Goal: Task Accomplishment & Management: Complete application form

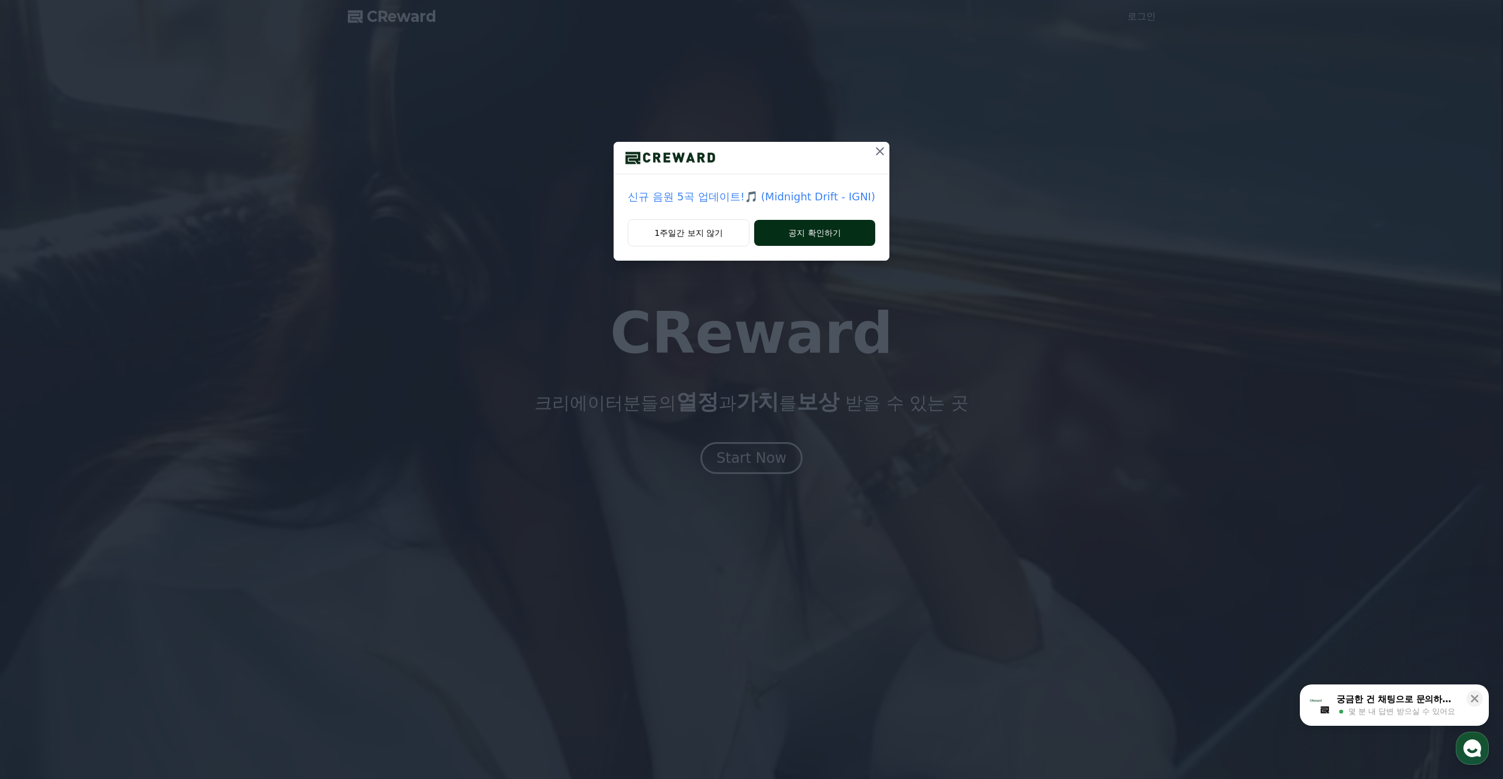
click at [792, 232] on button "공지 확인하기" at bounding box center [814, 233] width 121 height 26
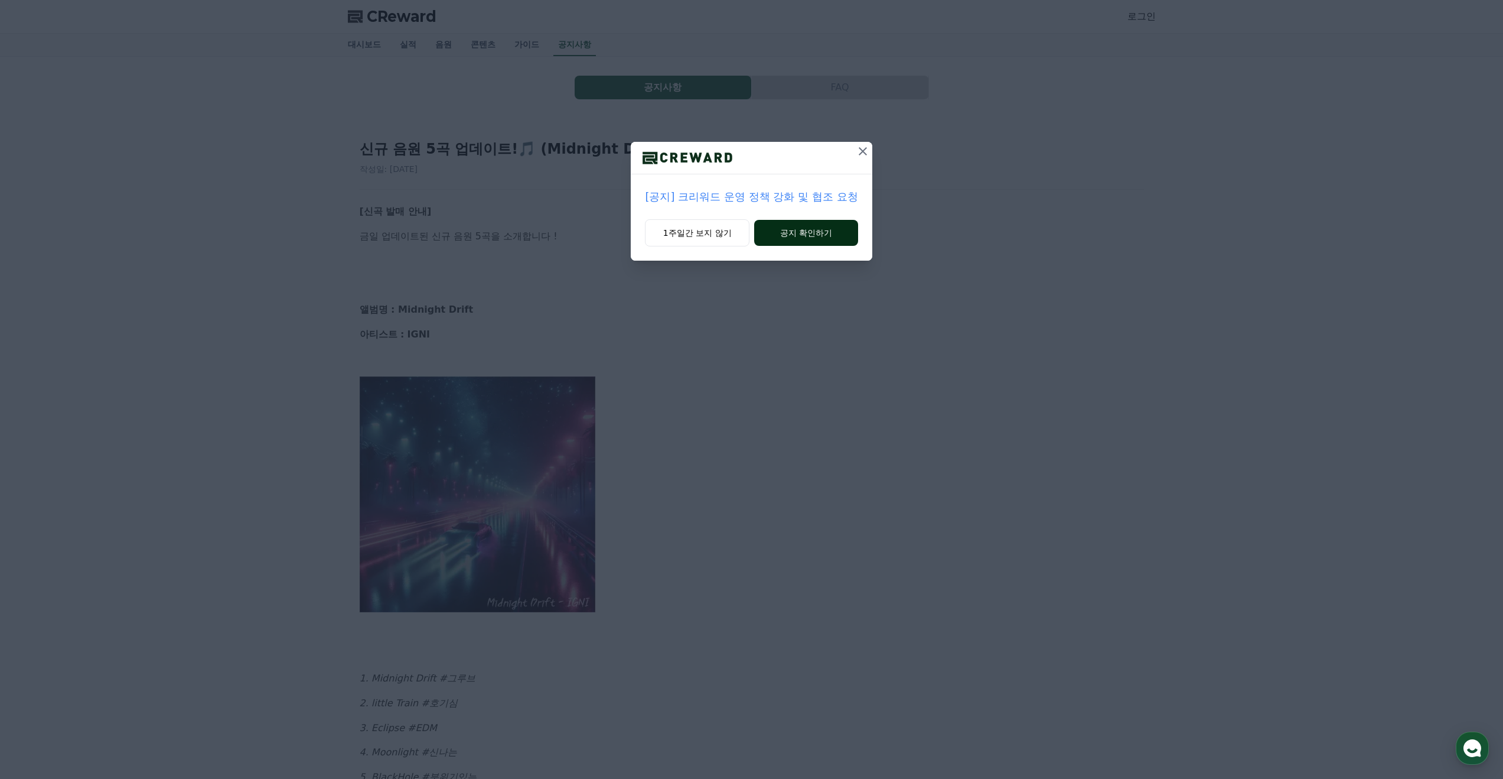
click at [798, 237] on button "공지 확인하기" at bounding box center [805, 233] width 103 height 26
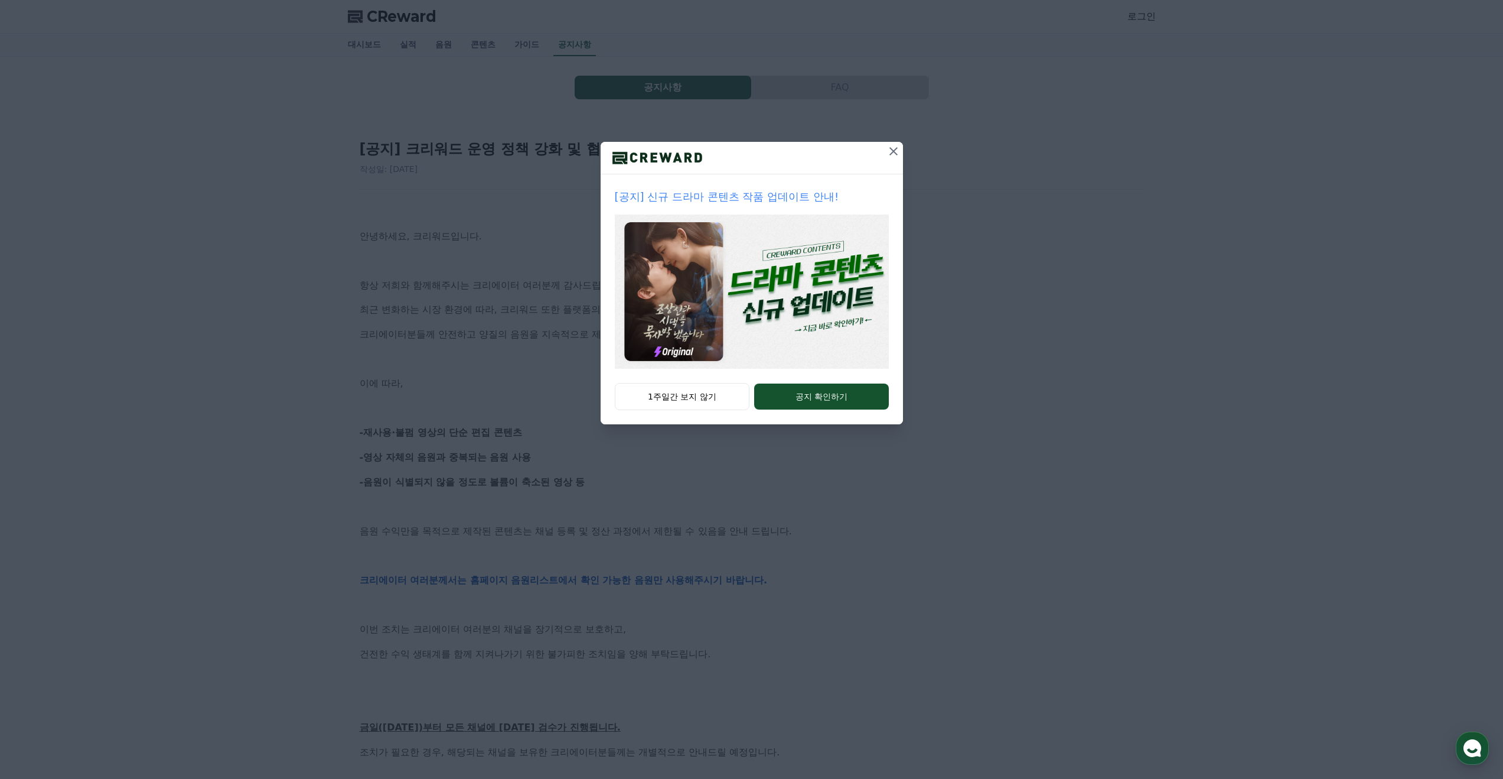
click at [887, 154] on icon at bounding box center [894, 151] width 14 height 14
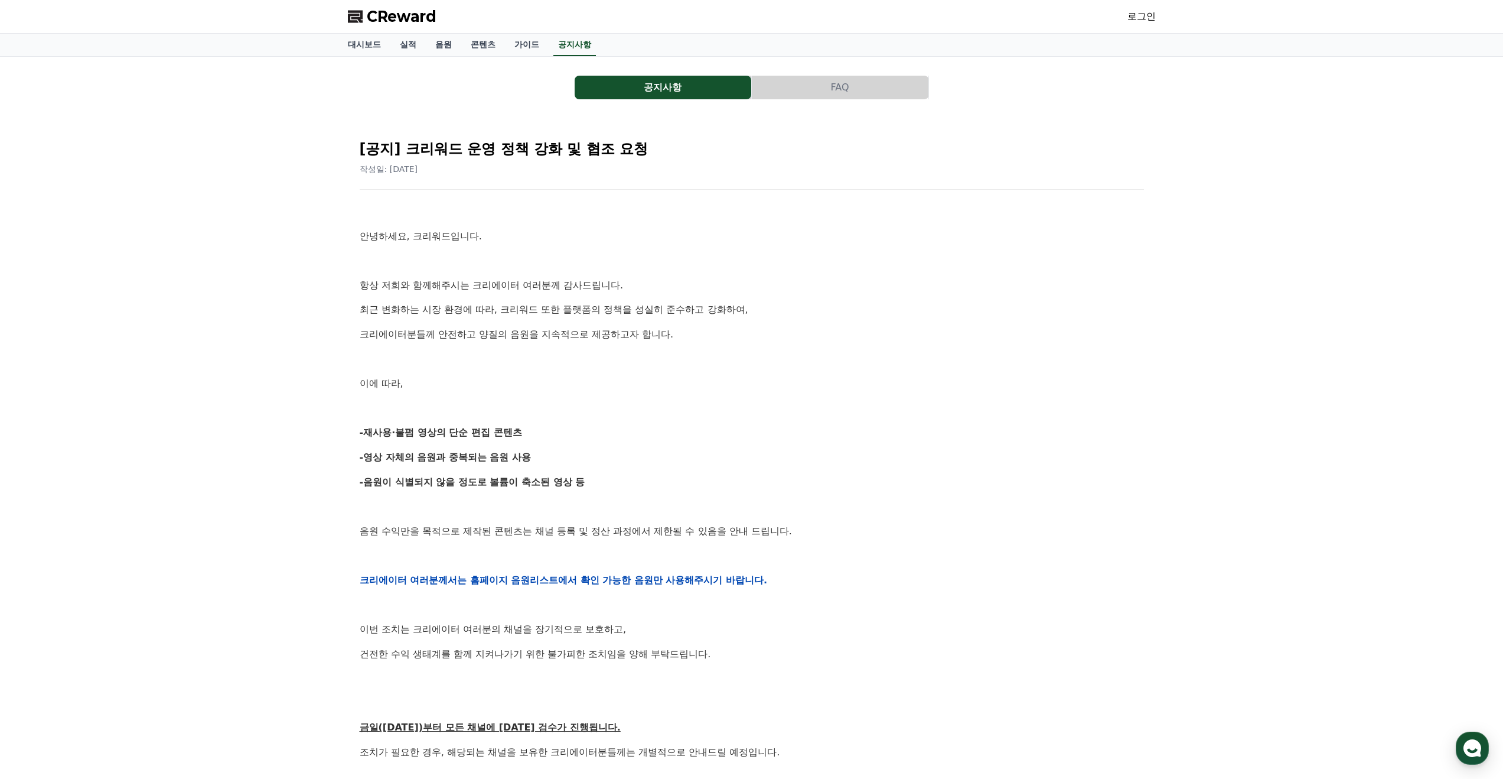
click at [822, 90] on button "FAQ" at bounding box center [840, 88] width 177 height 24
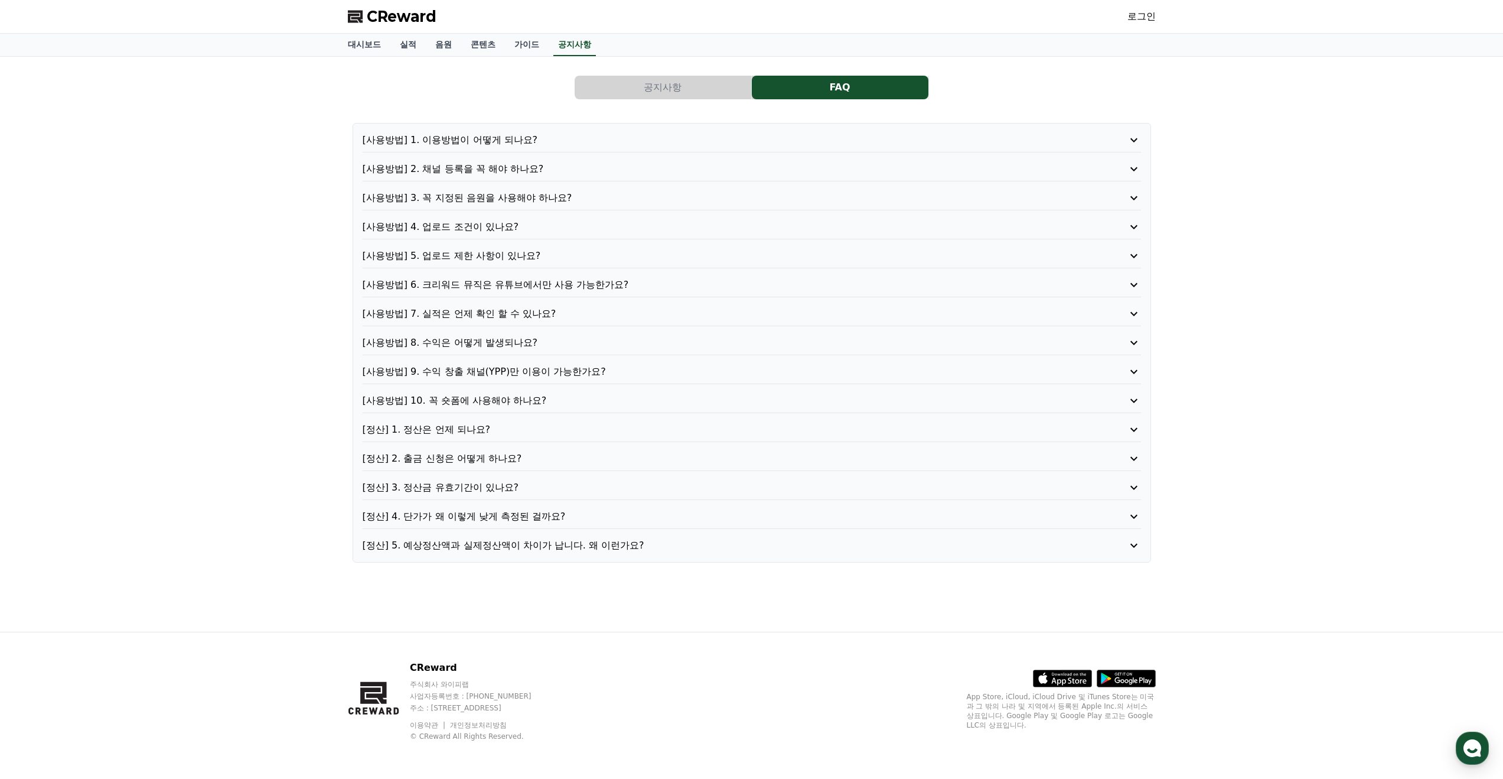
click at [685, 92] on button "공지사항" at bounding box center [663, 88] width 177 height 24
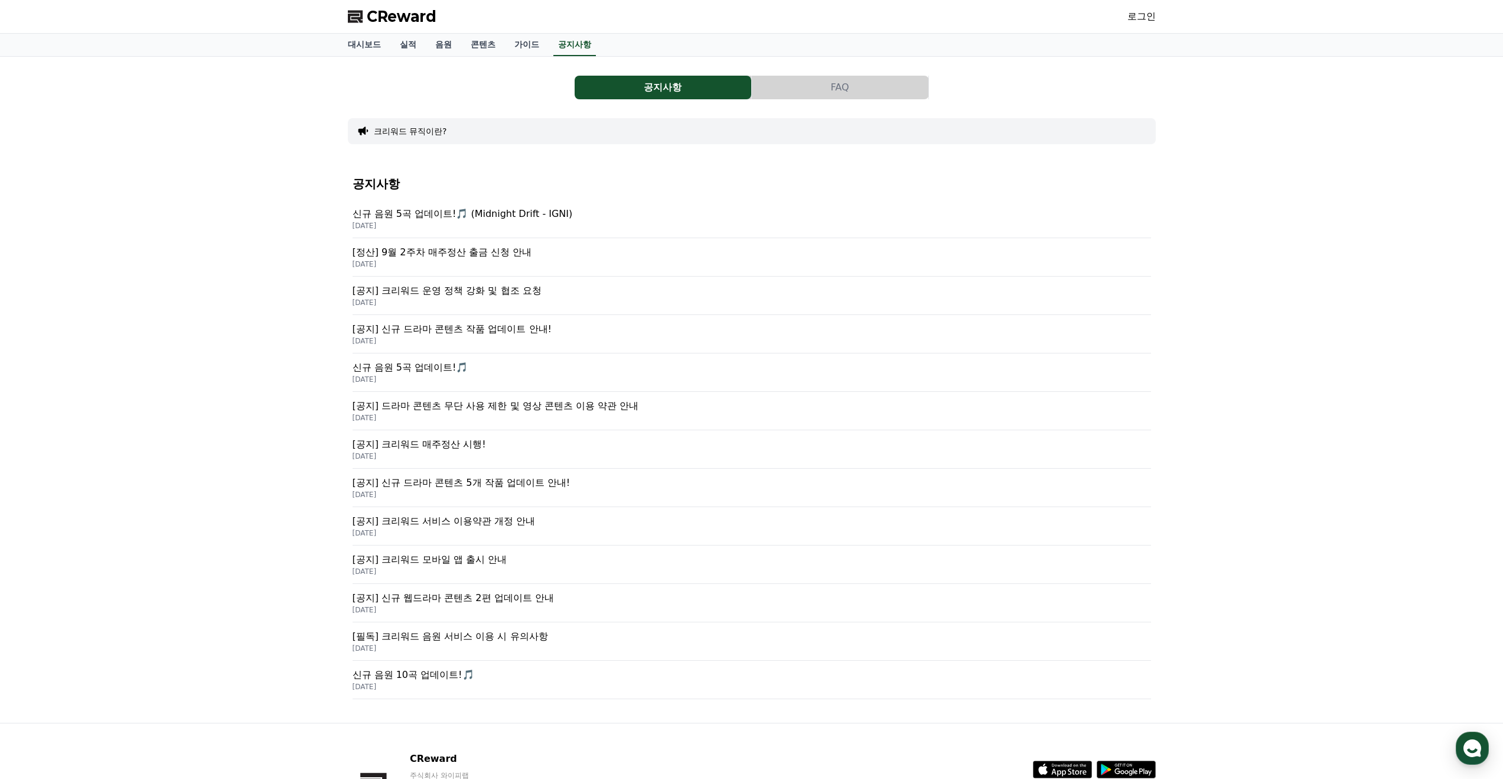
click at [797, 88] on button "FAQ" at bounding box center [840, 88] width 177 height 24
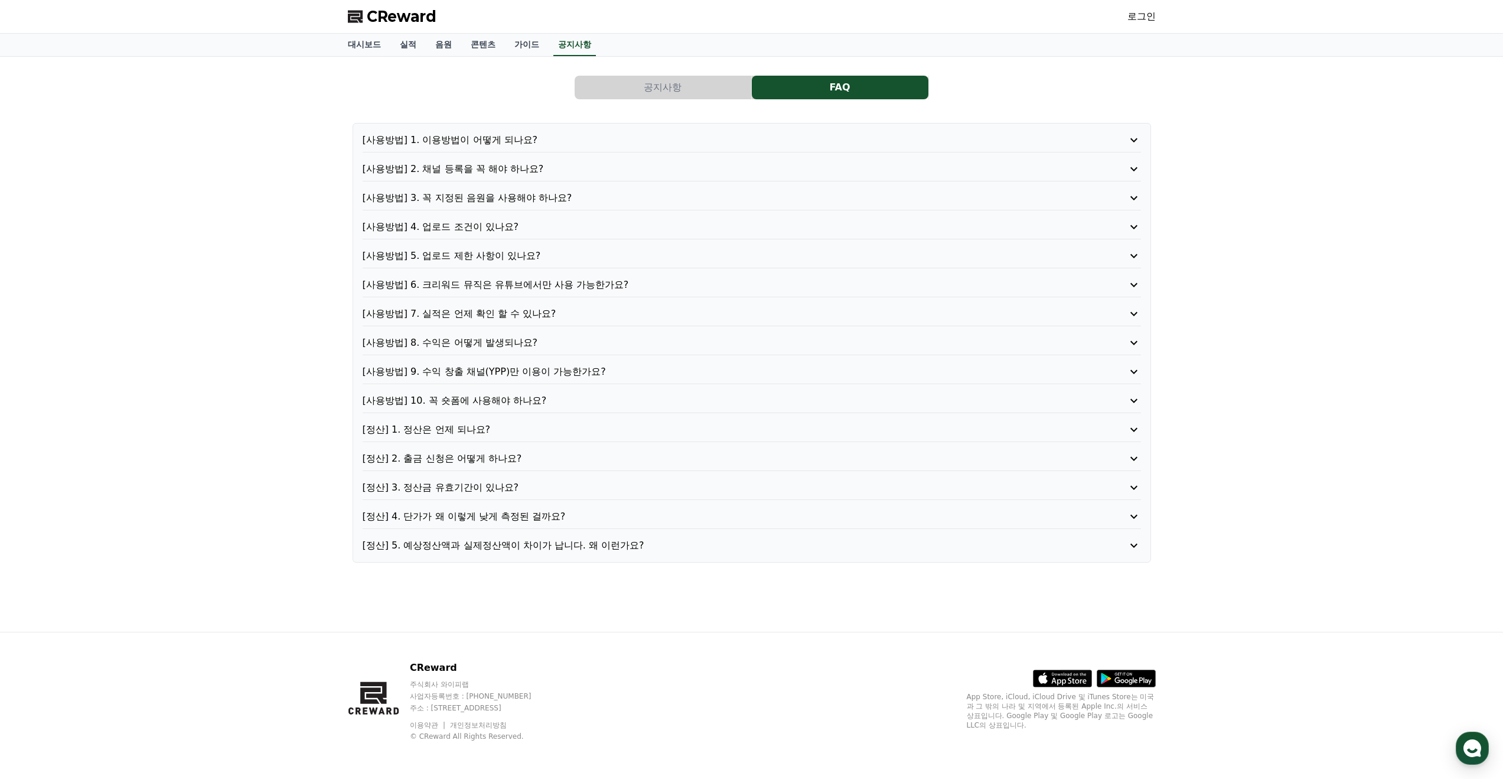
click at [452, 339] on p "[사용방법] 8. 수익은 어떻게 발생되나요?" at bounding box center [721, 343] width 716 height 14
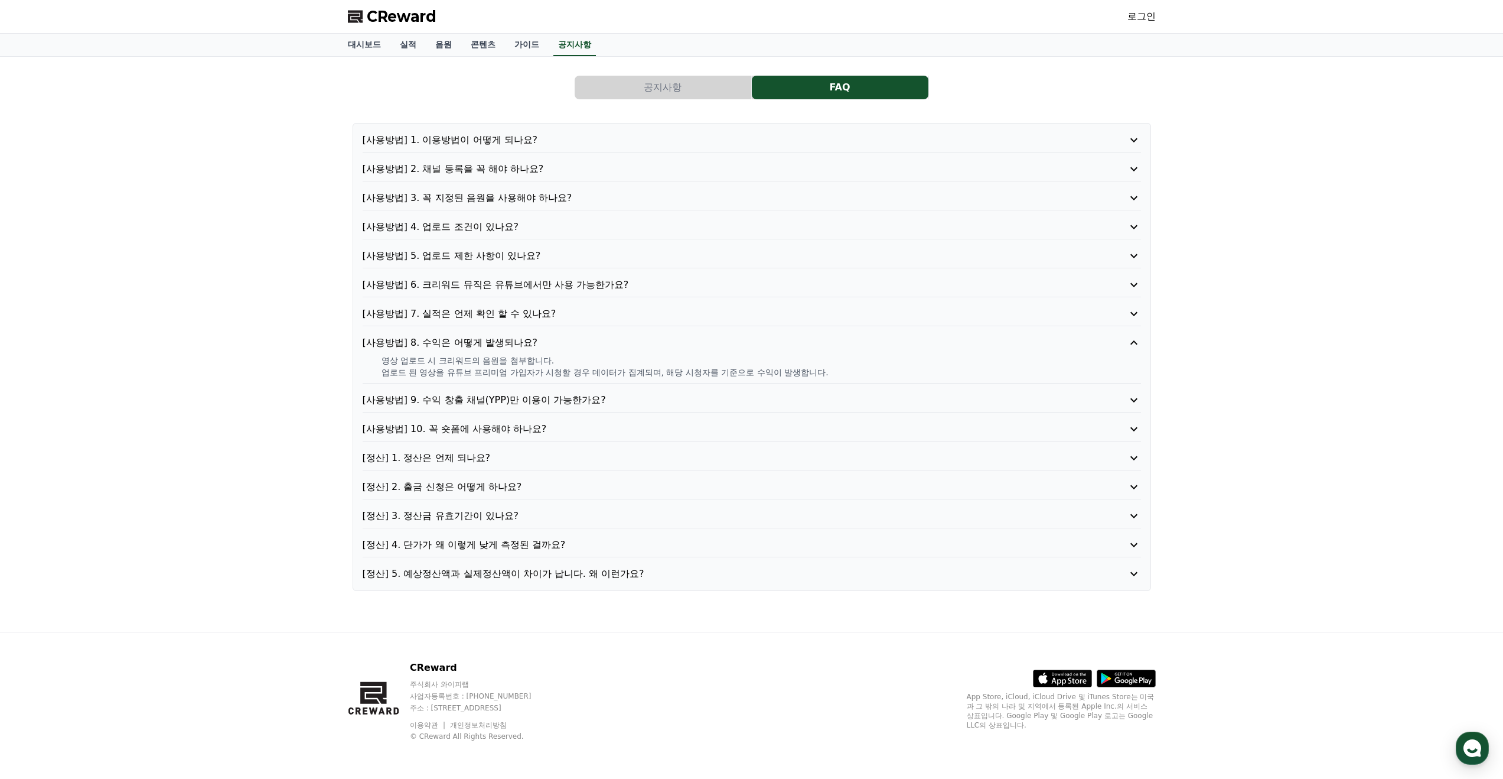
click at [490, 400] on p "[사용방법] 9. 수익 창출 채널(YPP)만 이용이 가능한가요?" at bounding box center [721, 400] width 716 height 14
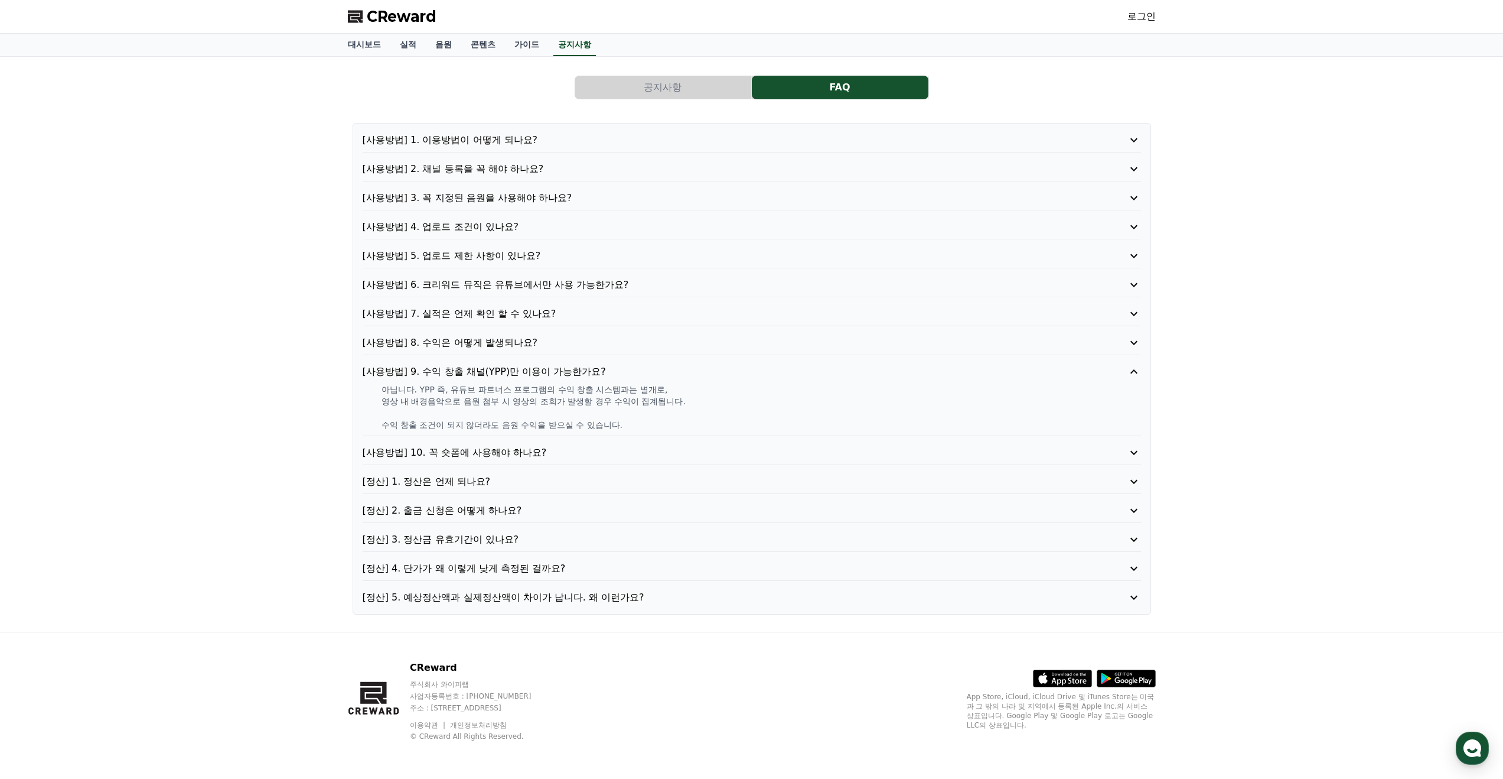
click at [462, 341] on p "[사용방법] 8. 수익은 어떻게 발생되나요?" at bounding box center [721, 343] width 716 height 14
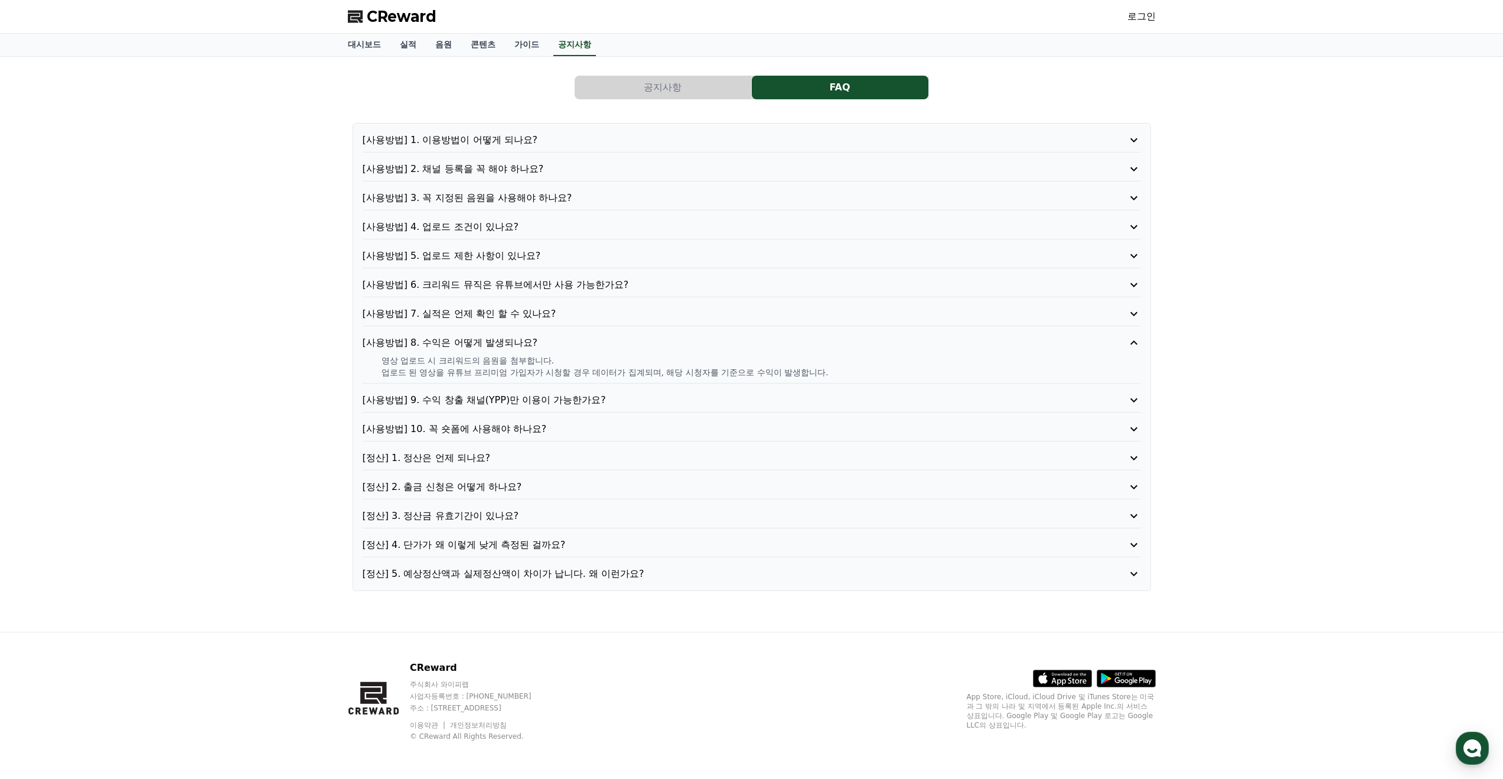
click at [1147, 14] on link "로그인" at bounding box center [1142, 16] width 28 height 14
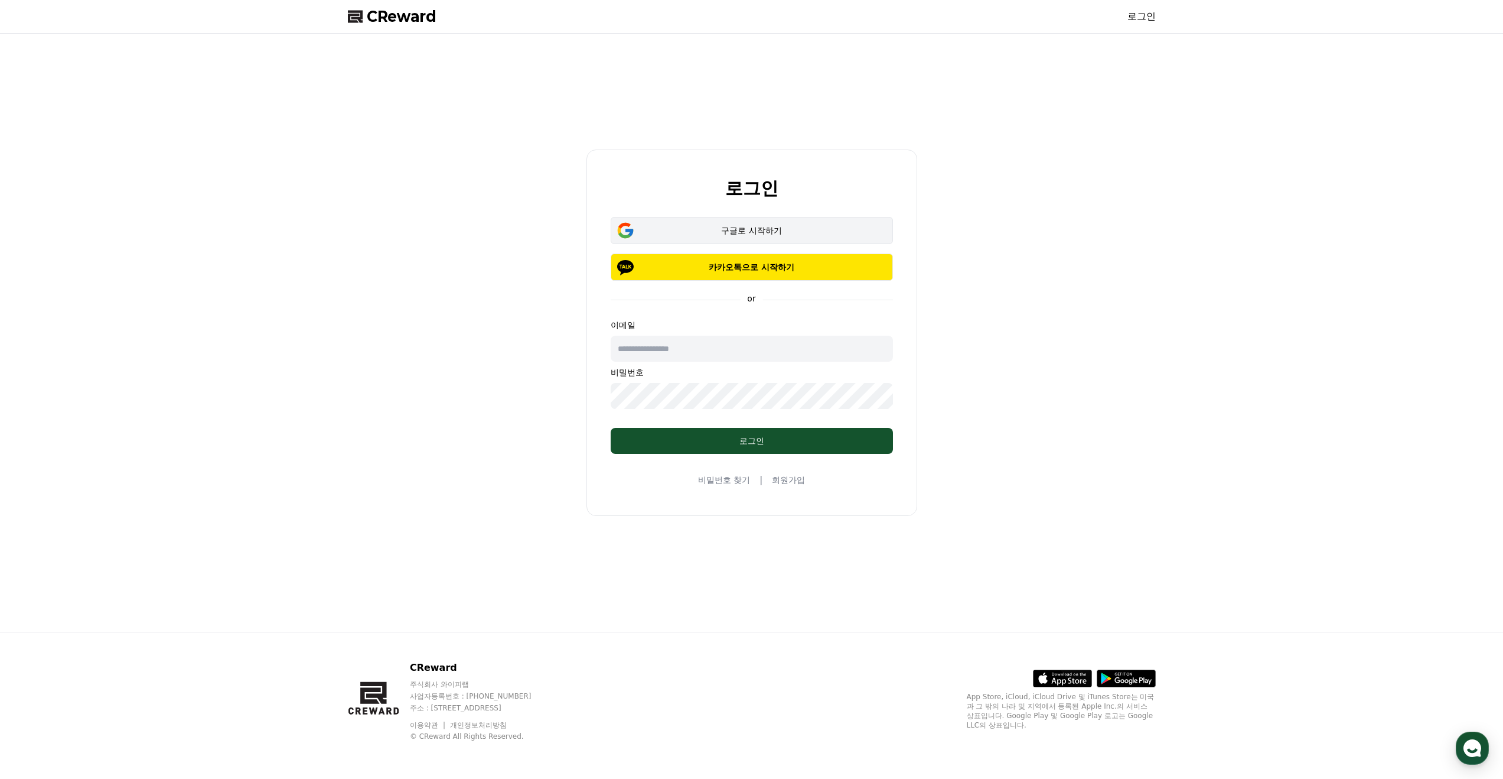
click at [772, 228] on div "구글로 시작하기" at bounding box center [752, 230] width 248 height 12
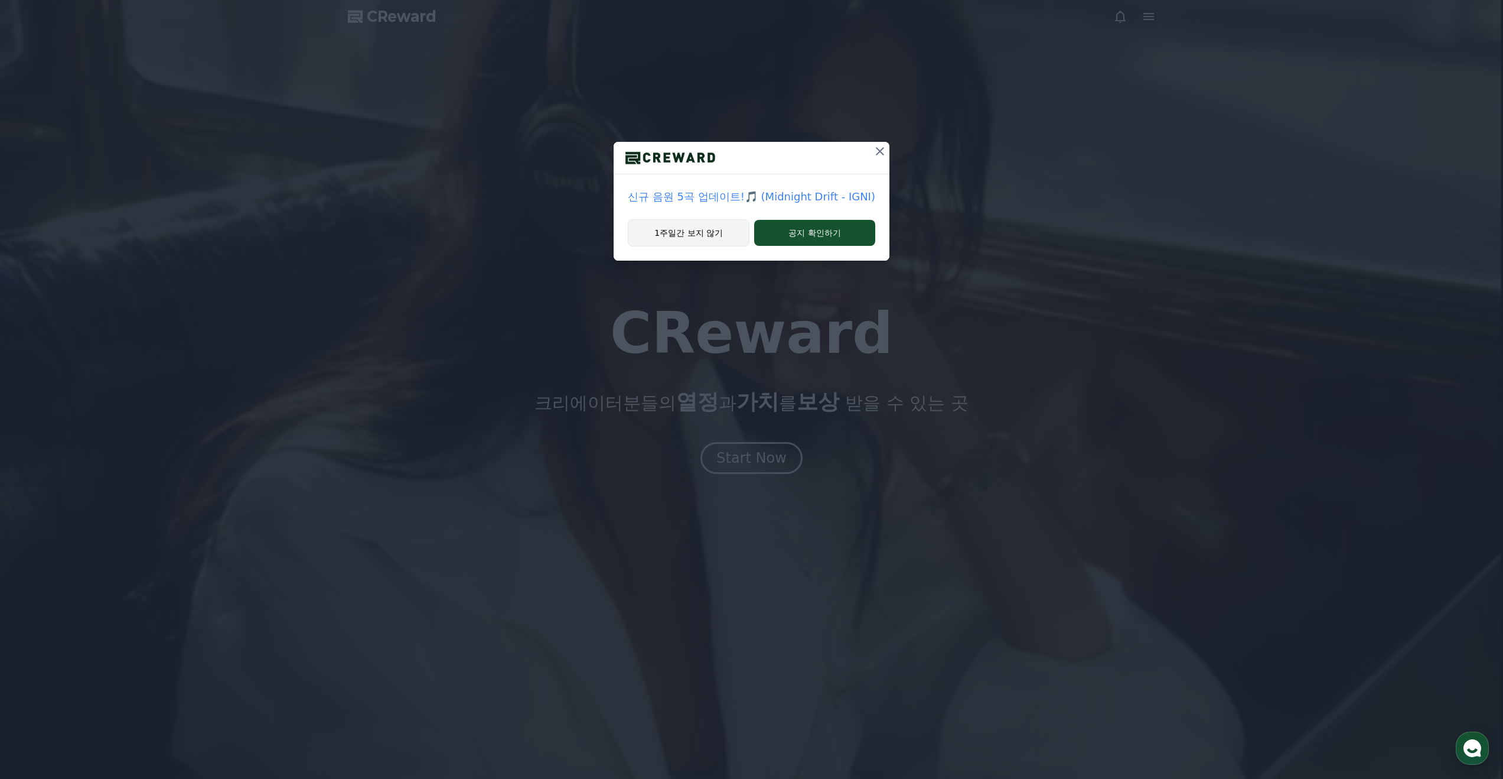
click at [700, 231] on button "1주일간 보지 않기" at bounding box center [689, 232] width 122 height 27
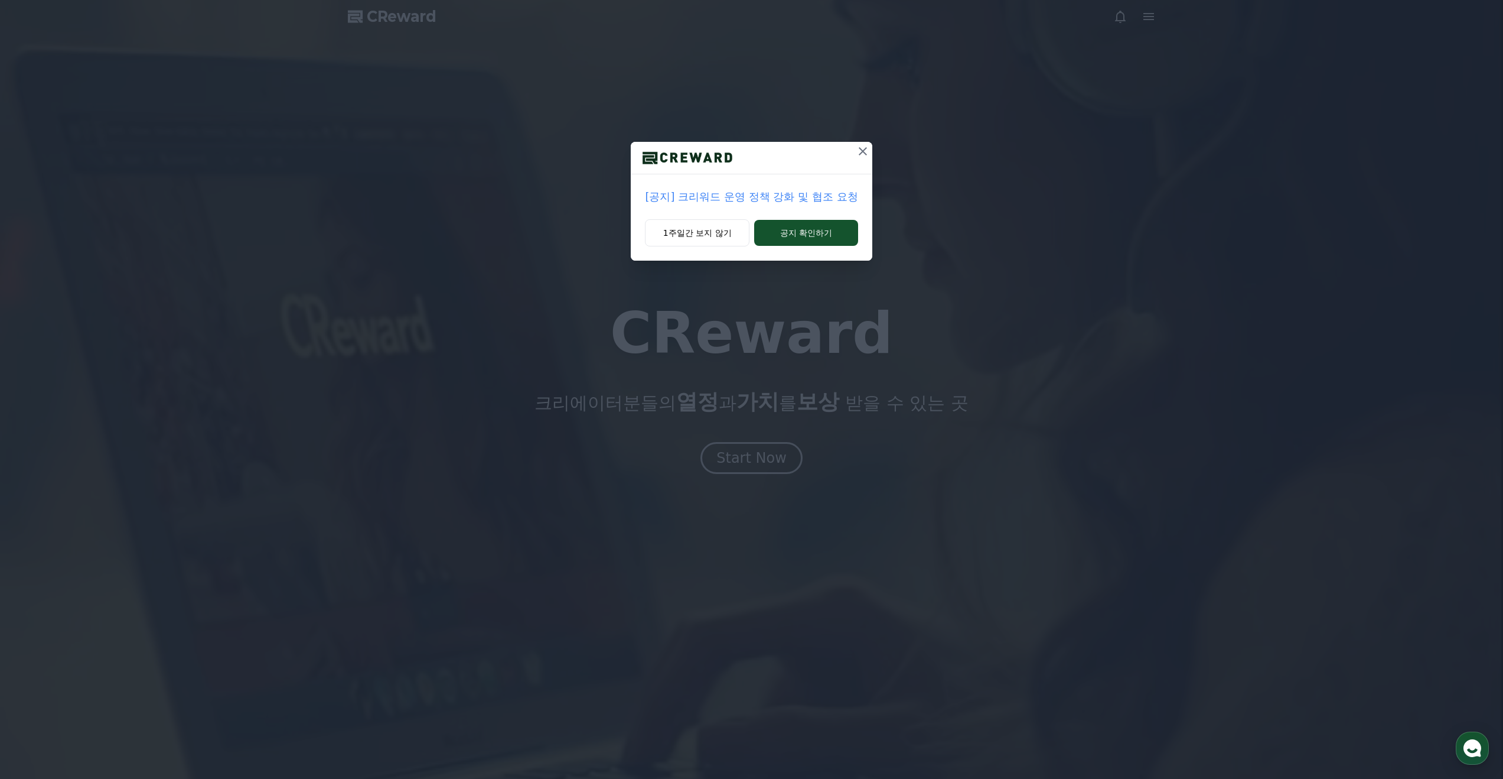
click at [860, 152] on icon at bounding box center [863, 151] width 14 height 14
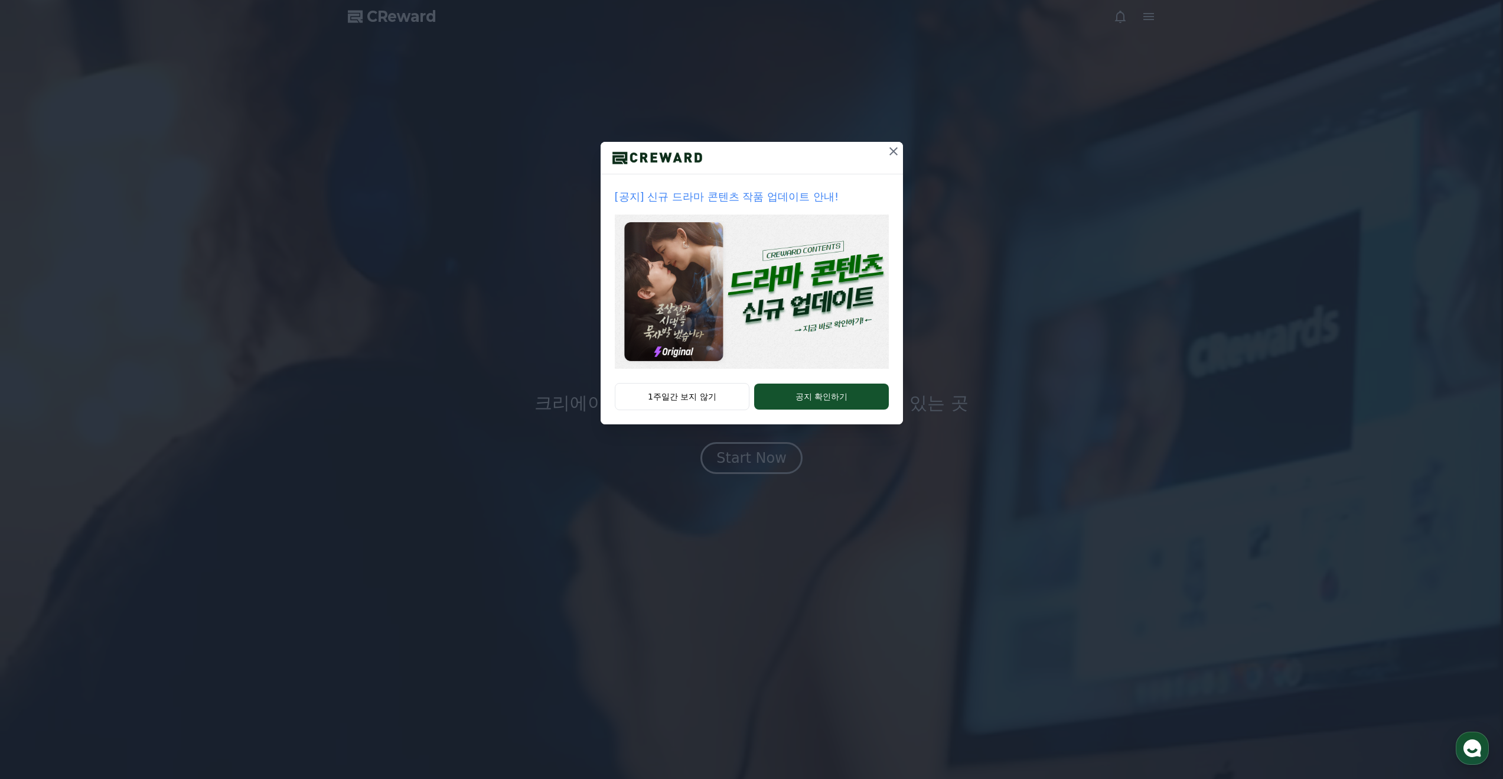
click at [779, 200] on p "[공지] 신규 드라마 콘텐츠 작품 업데이트 안내!" at bounding box center [752, 196] width 274 height 17
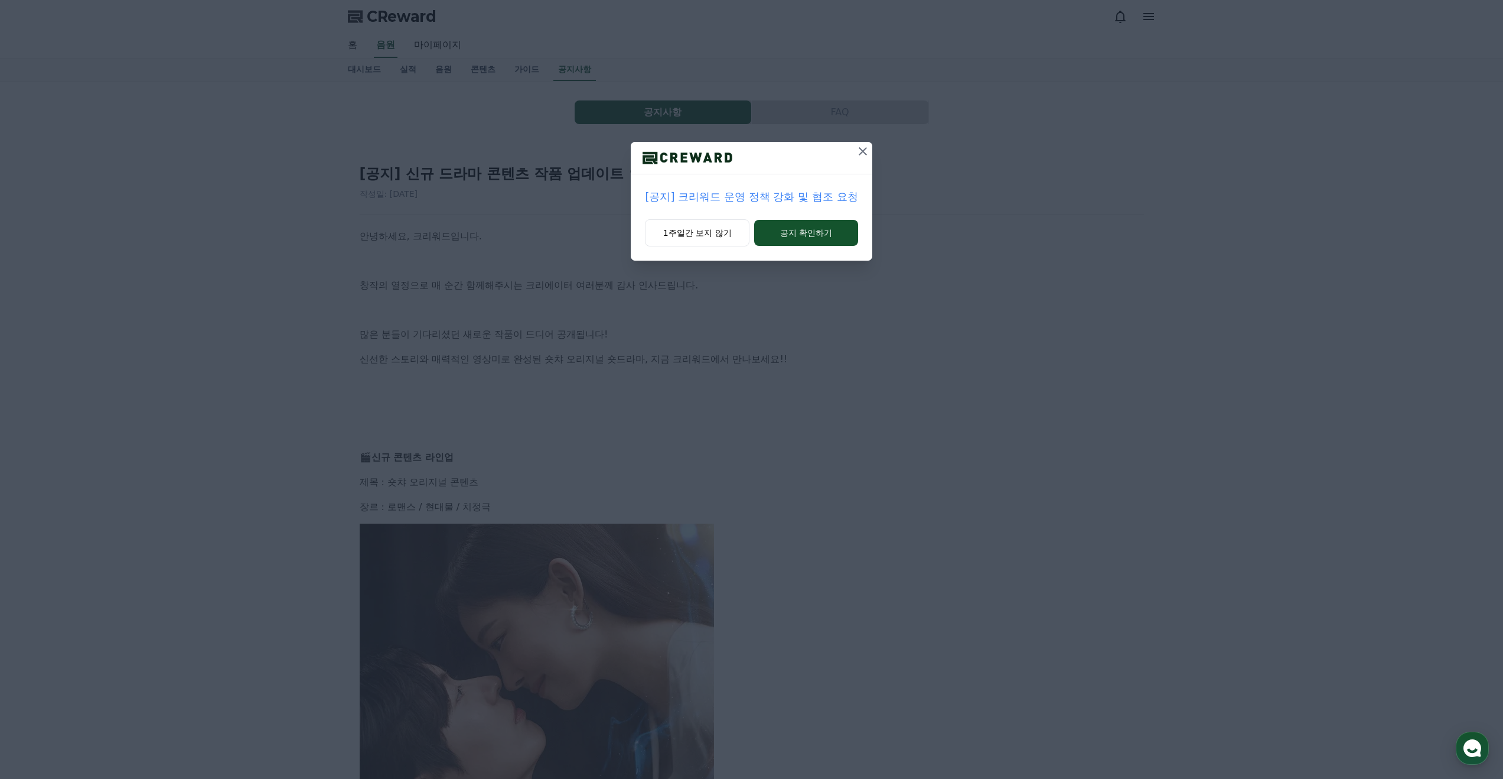
click at [861, 148] on icon at bounding box center [863, 151] width 14 height 14
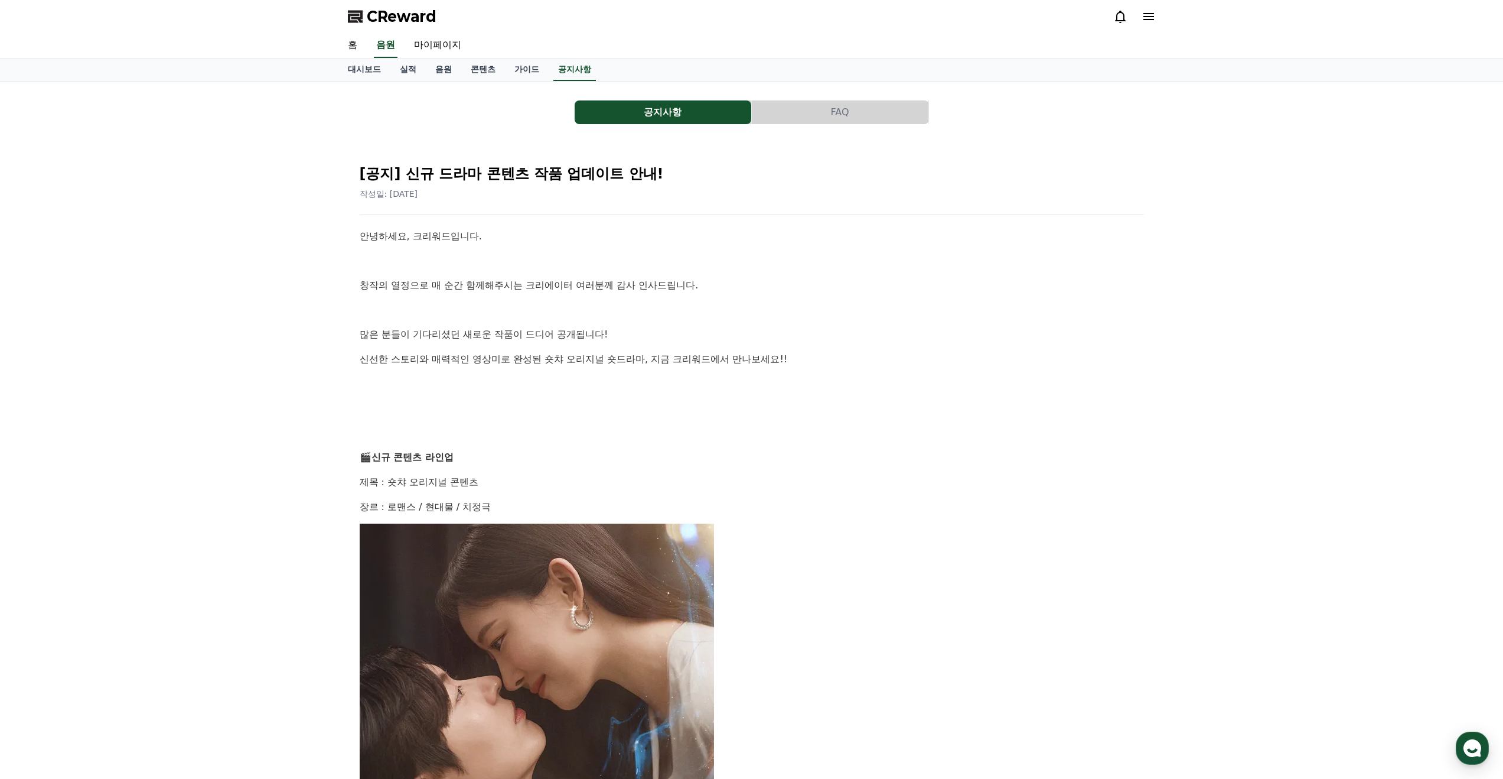
click at [389, 14] on span "CReward" at bounding box center [402, 16] width 70 height 19
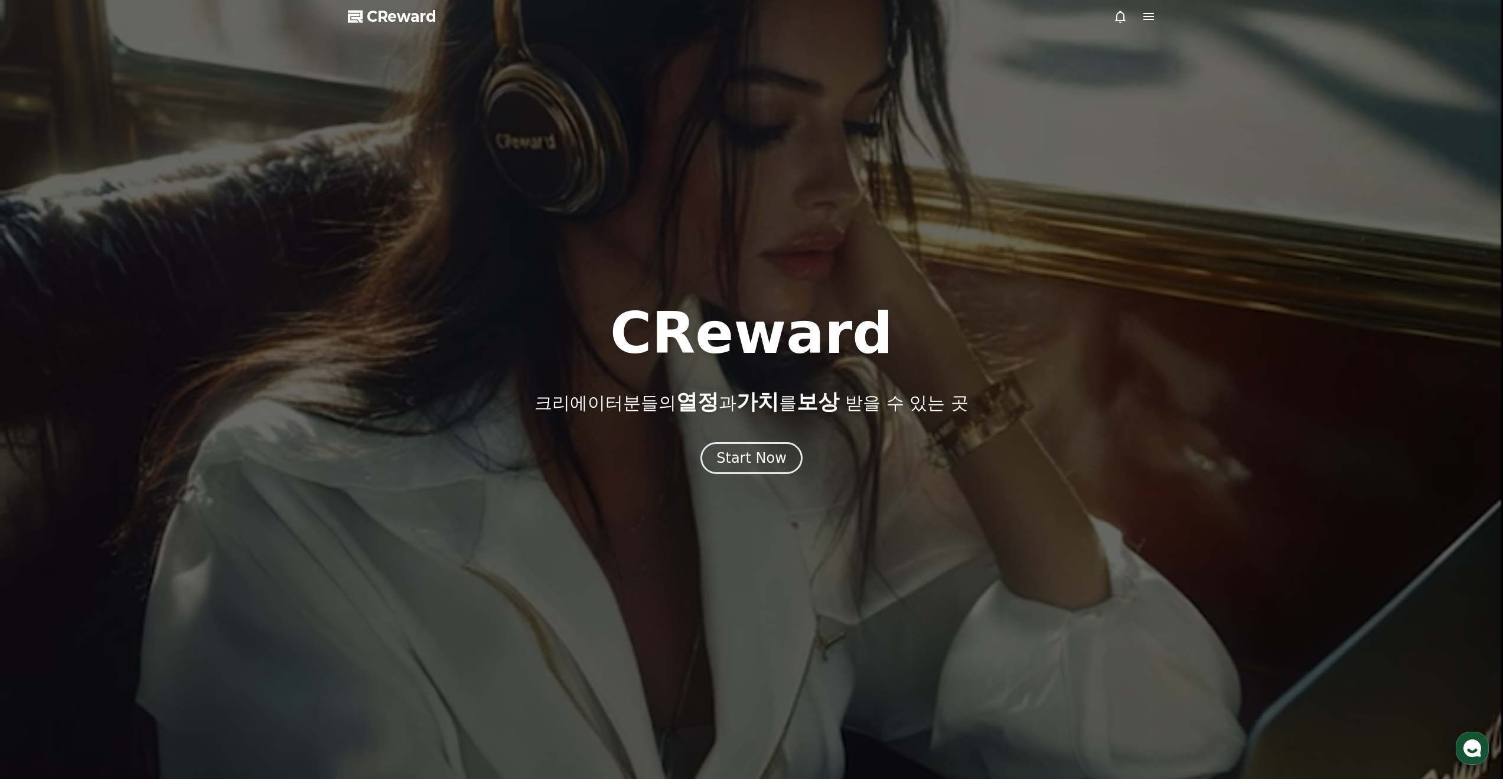
click at [1151, 17] on icon at bounding box center [1149, 16] width 11 height 7
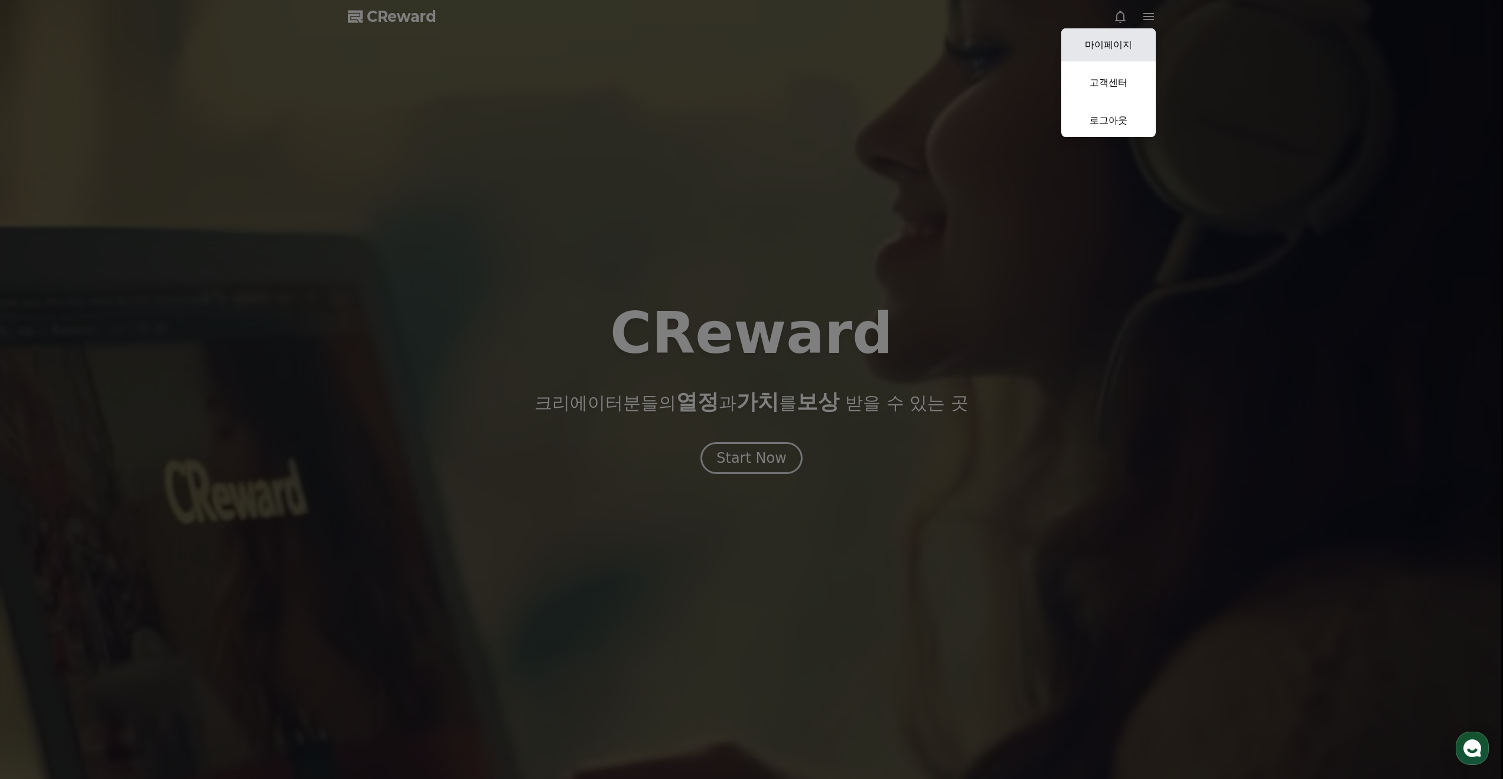
click at [1110, 41] on link "마이페이지" at bounding box center [1108, 44] width 95 height 33
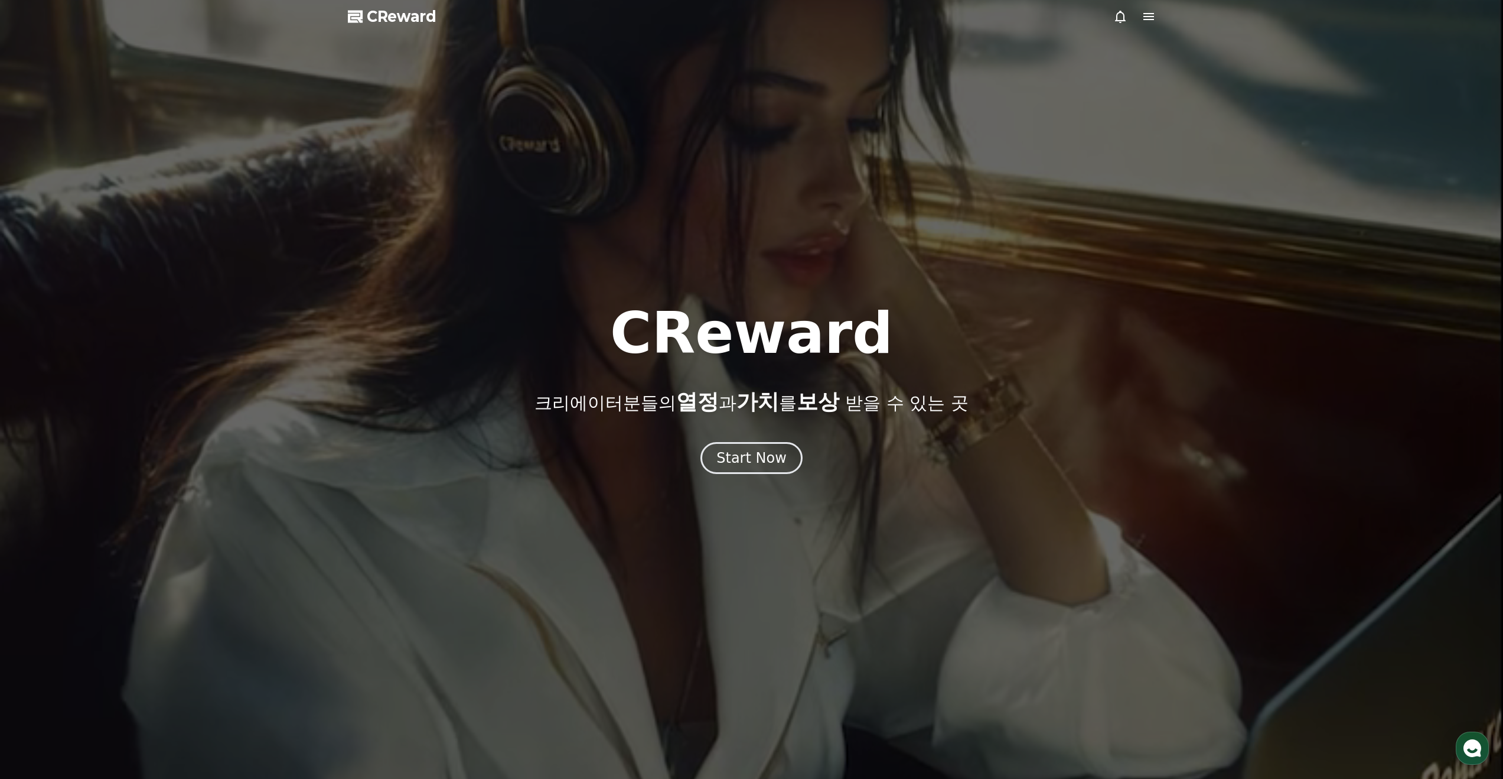
select select "**********"
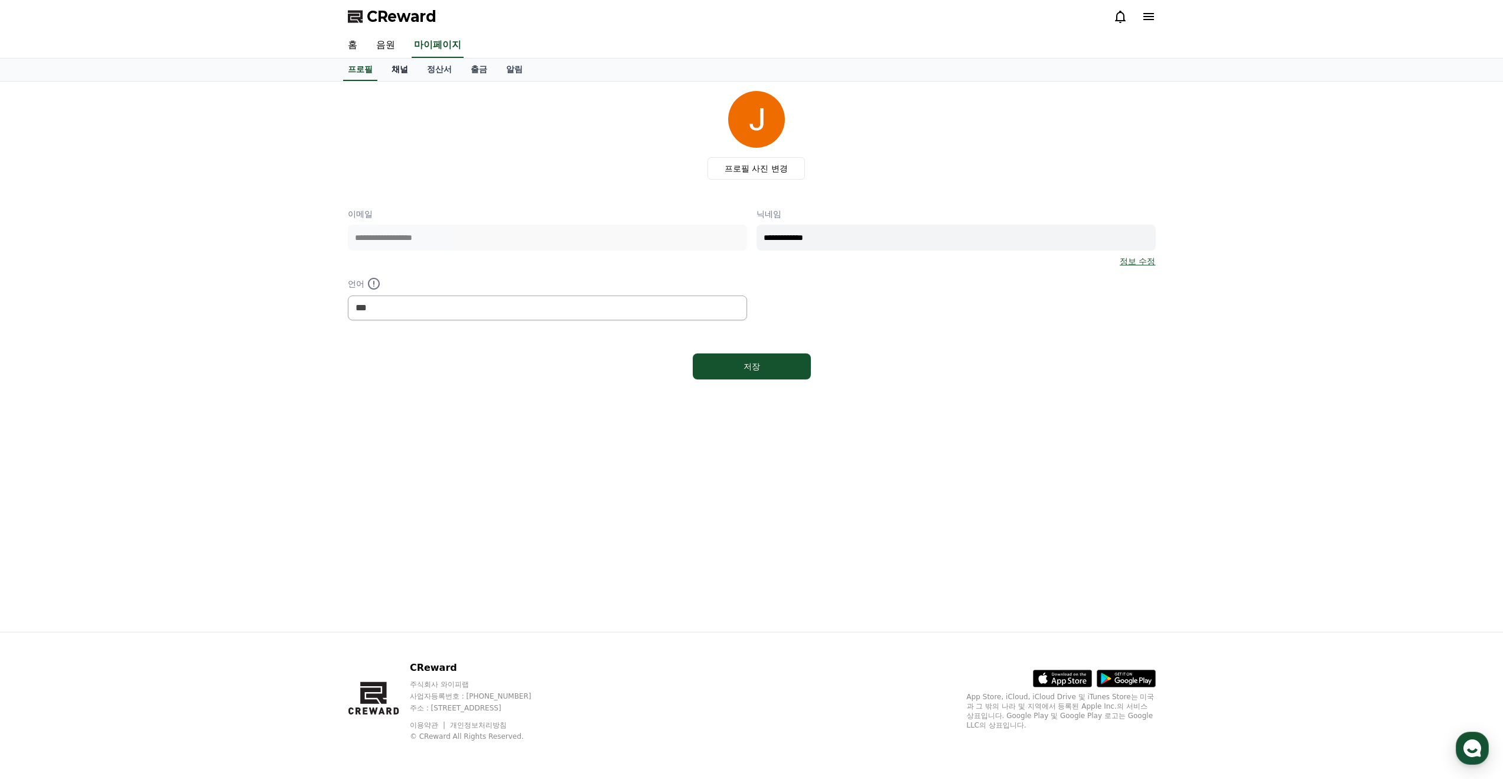
click at [399, 71] on link "채널" at bounding box center [399, 69] width 35 height 22
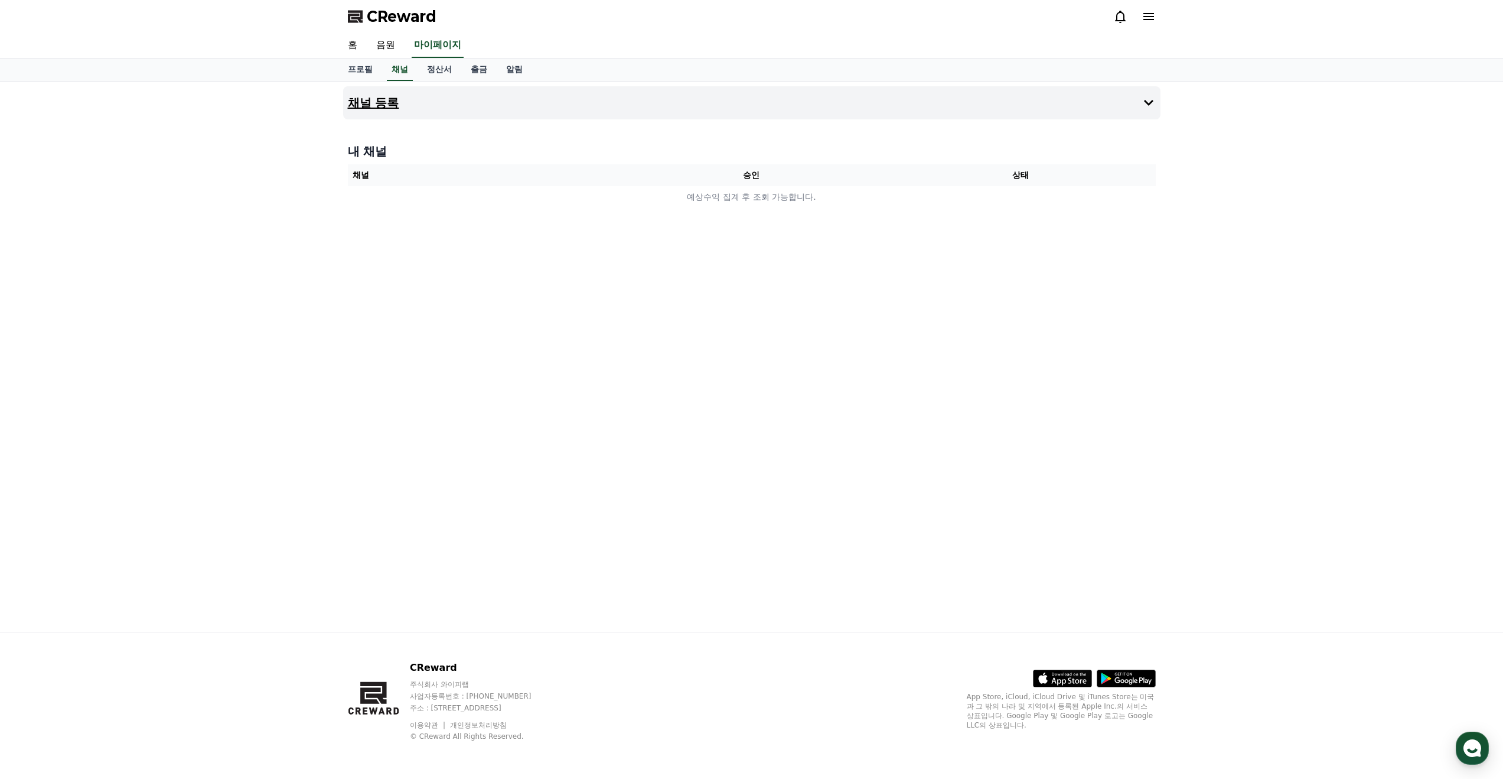
click at [663, 117] on button "채널 등록" at bounding box center [752, 102] width 818 height 33
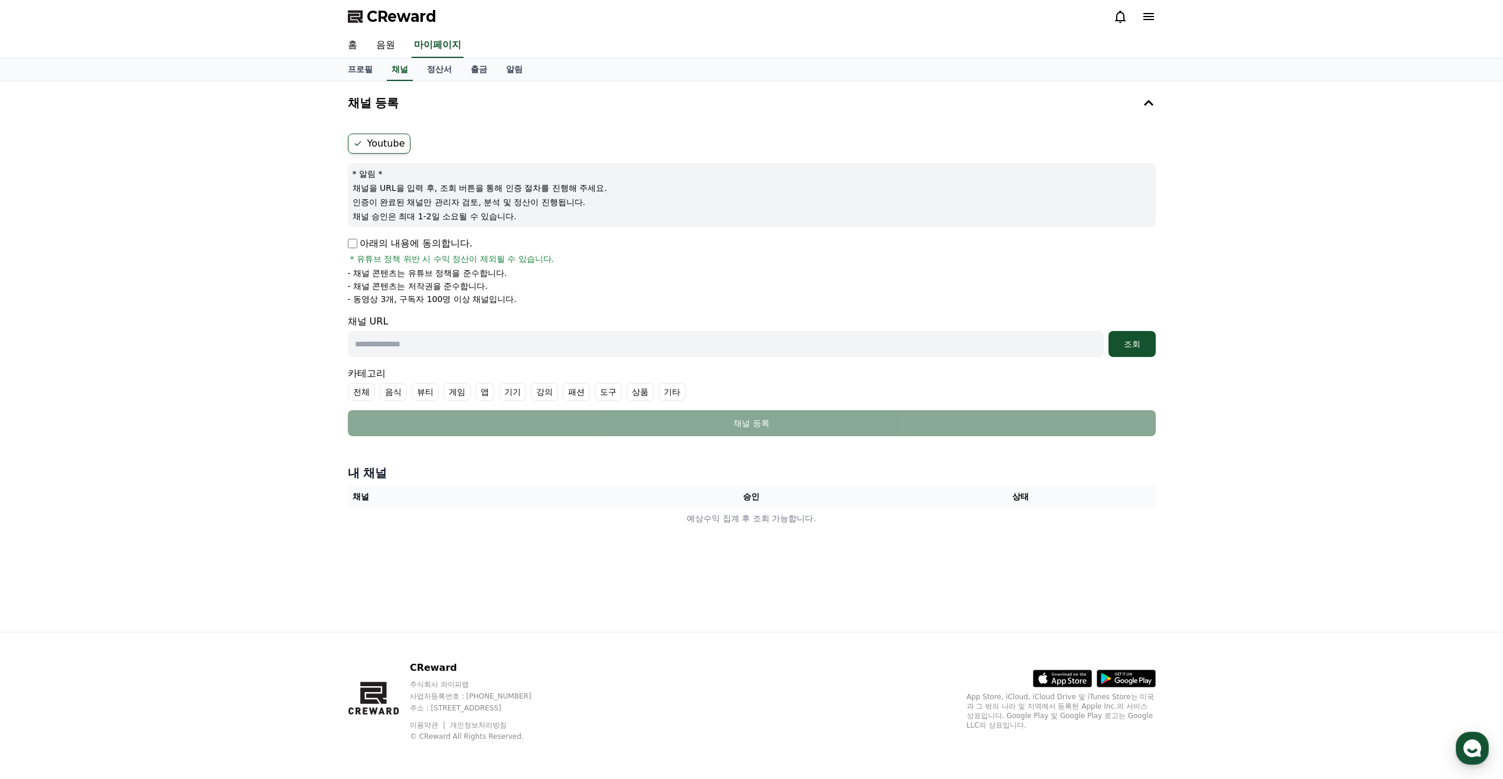
click at [392, 17] on span "CReward" at bounding box center [402, 16] width 70 height 19
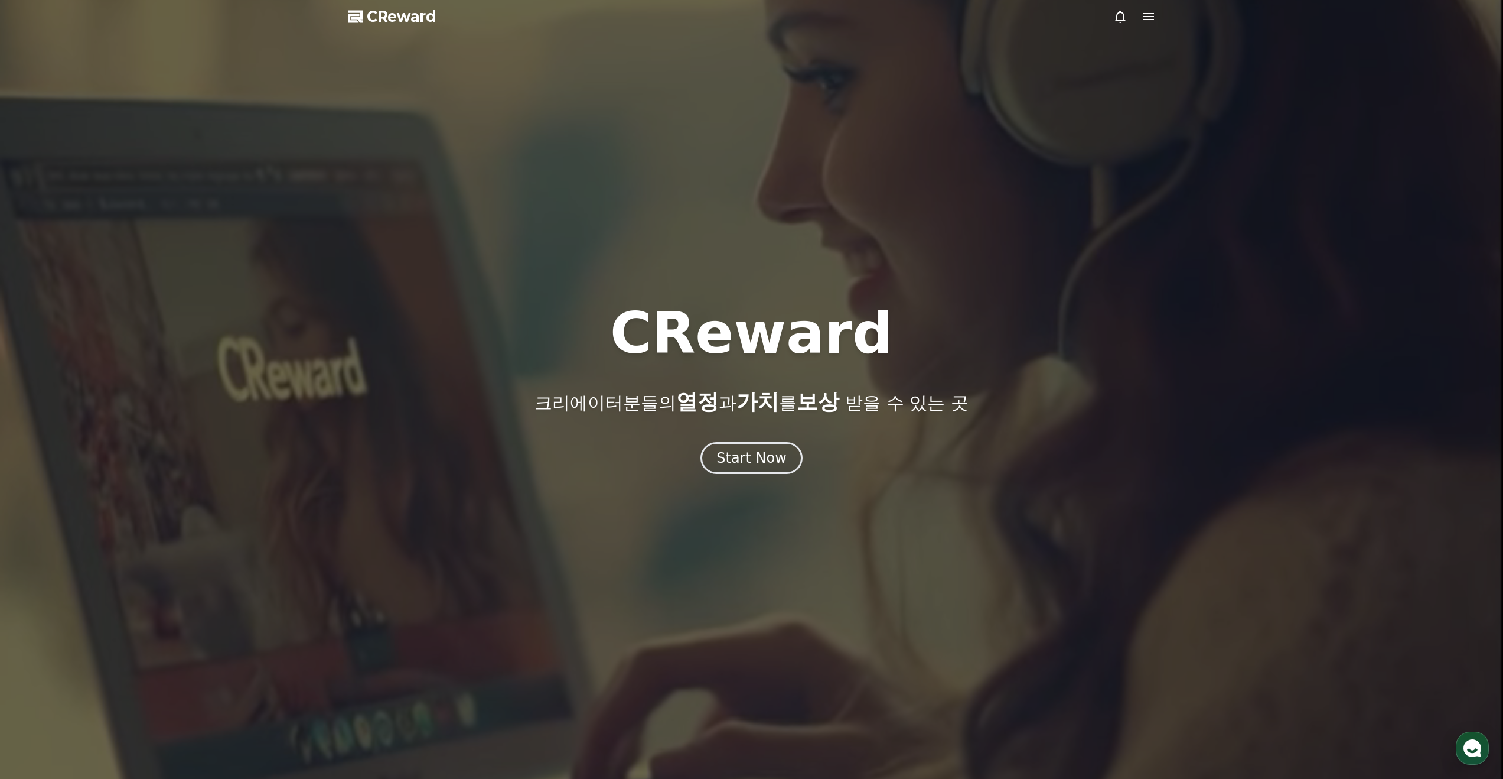
click at [783, 481] on div at bounding box center [751, 389] width 1503 height 779
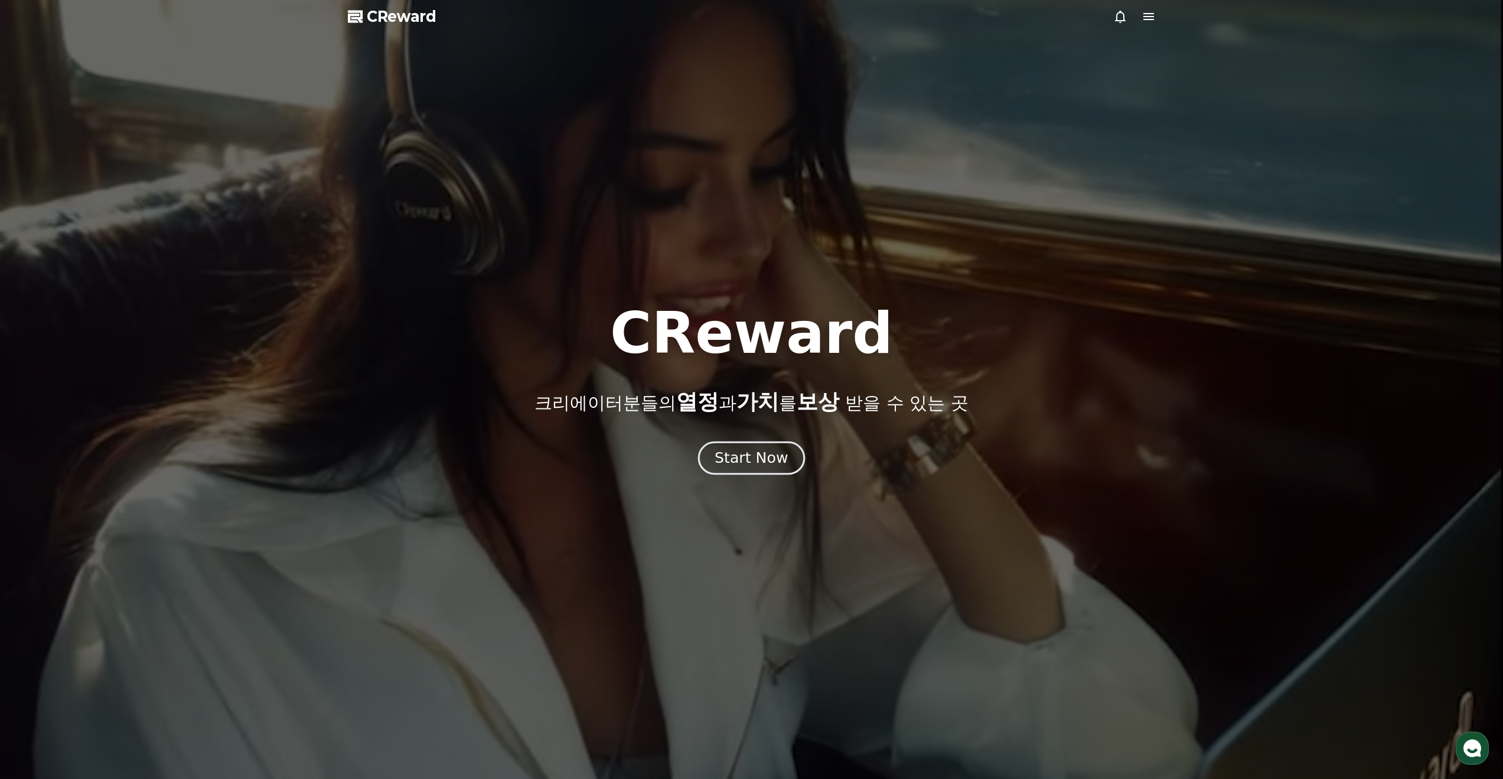
click at [780, 464] on div "Start Now" at bounding box center [751, 458] width 73 height 20
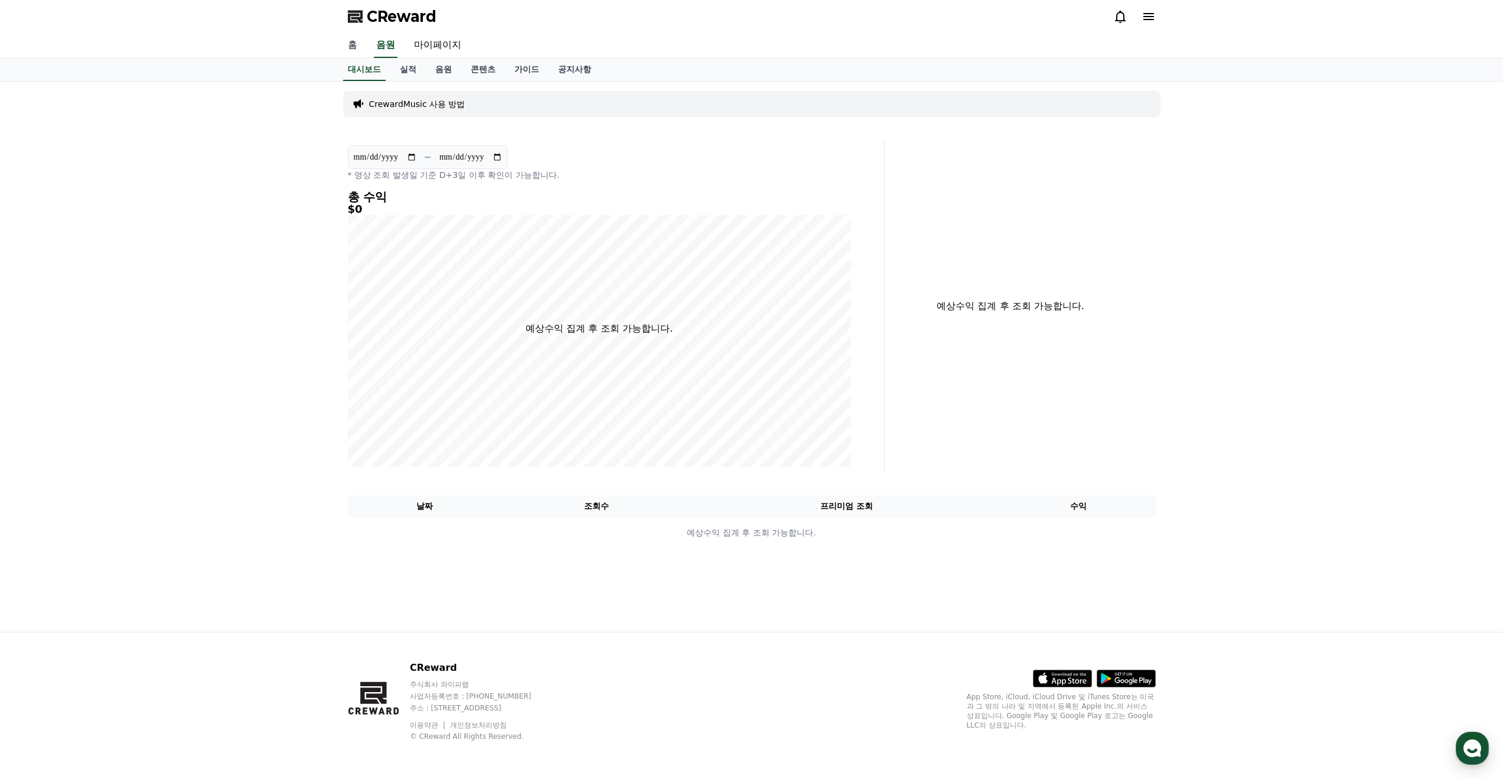
click at [349, 47] on link "홈" at bounding box center [352, 45] width 28 height 25
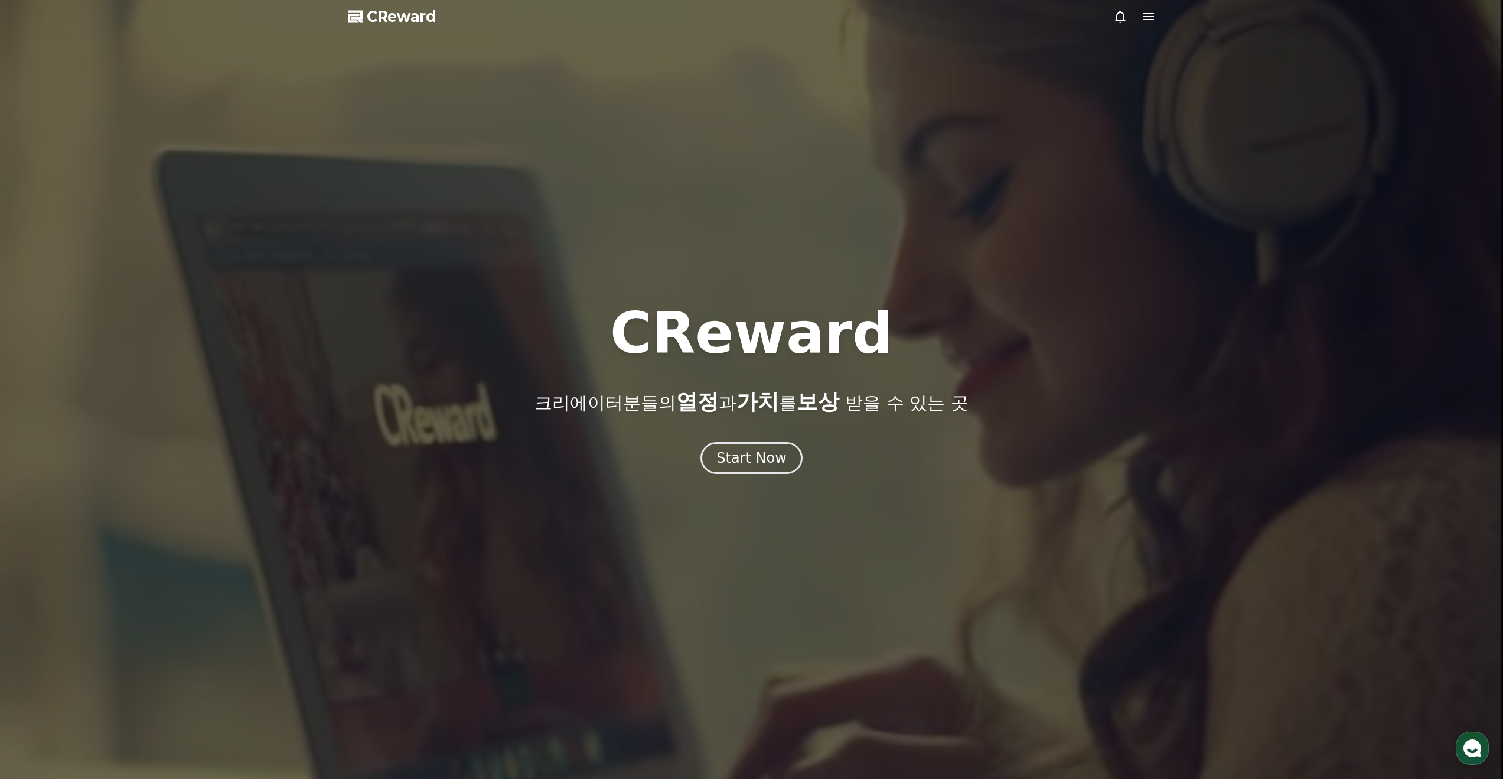
click at [1149, 20] on icon at bounding box center [1149, 16] width 14 height 14
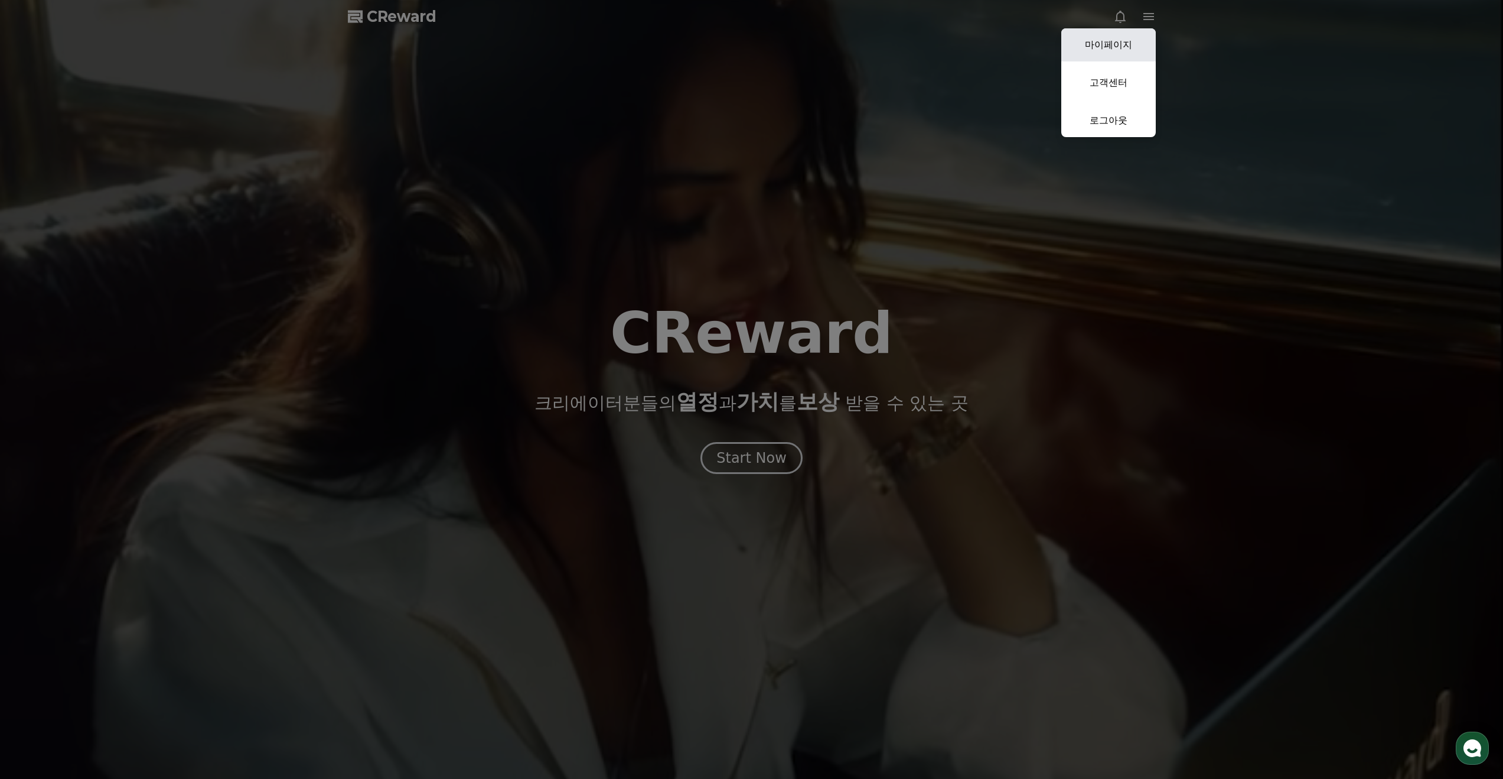
click at [1116, 44] on link "마이페이지" at bounding box center [1108, 44] width 95 height 33
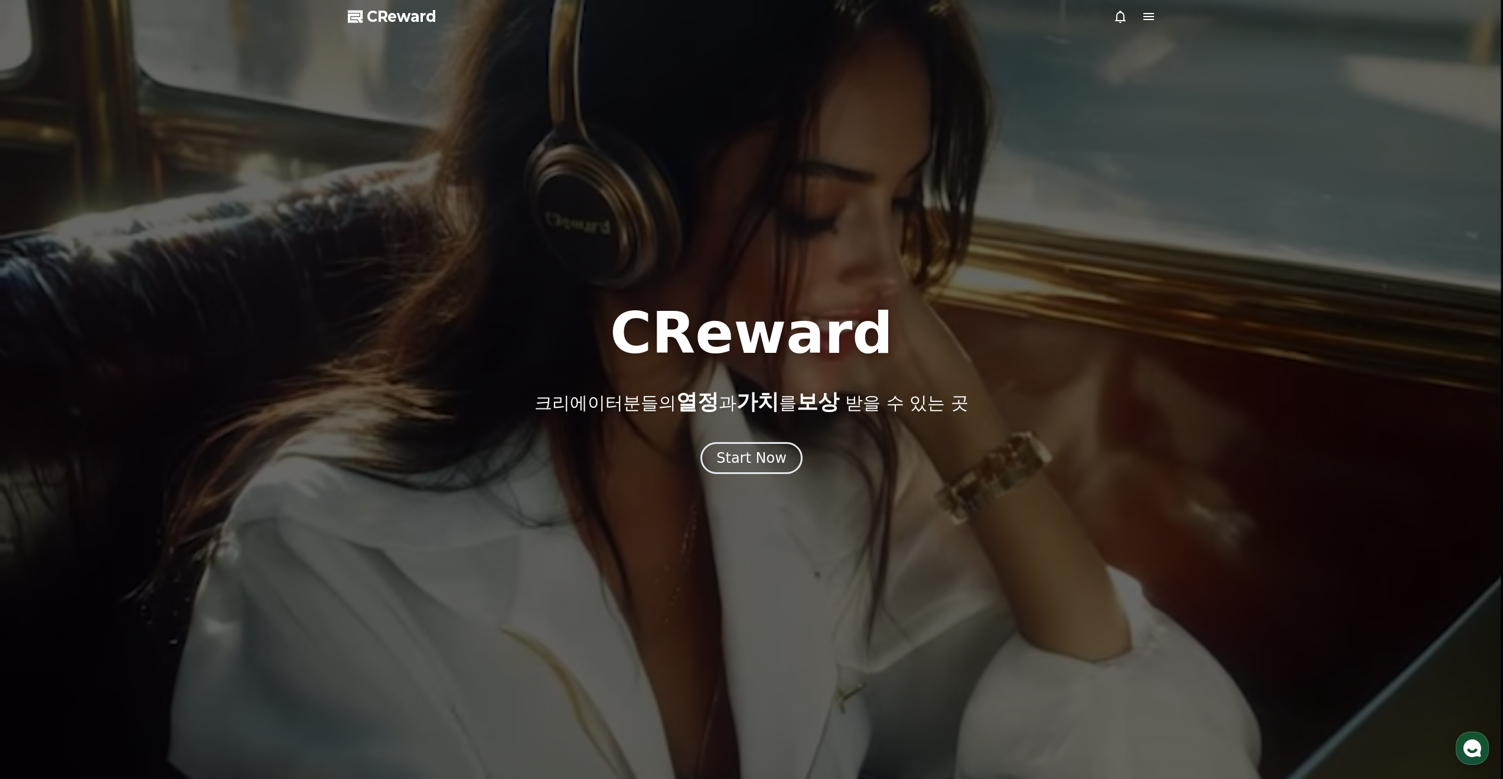
select select "**********"
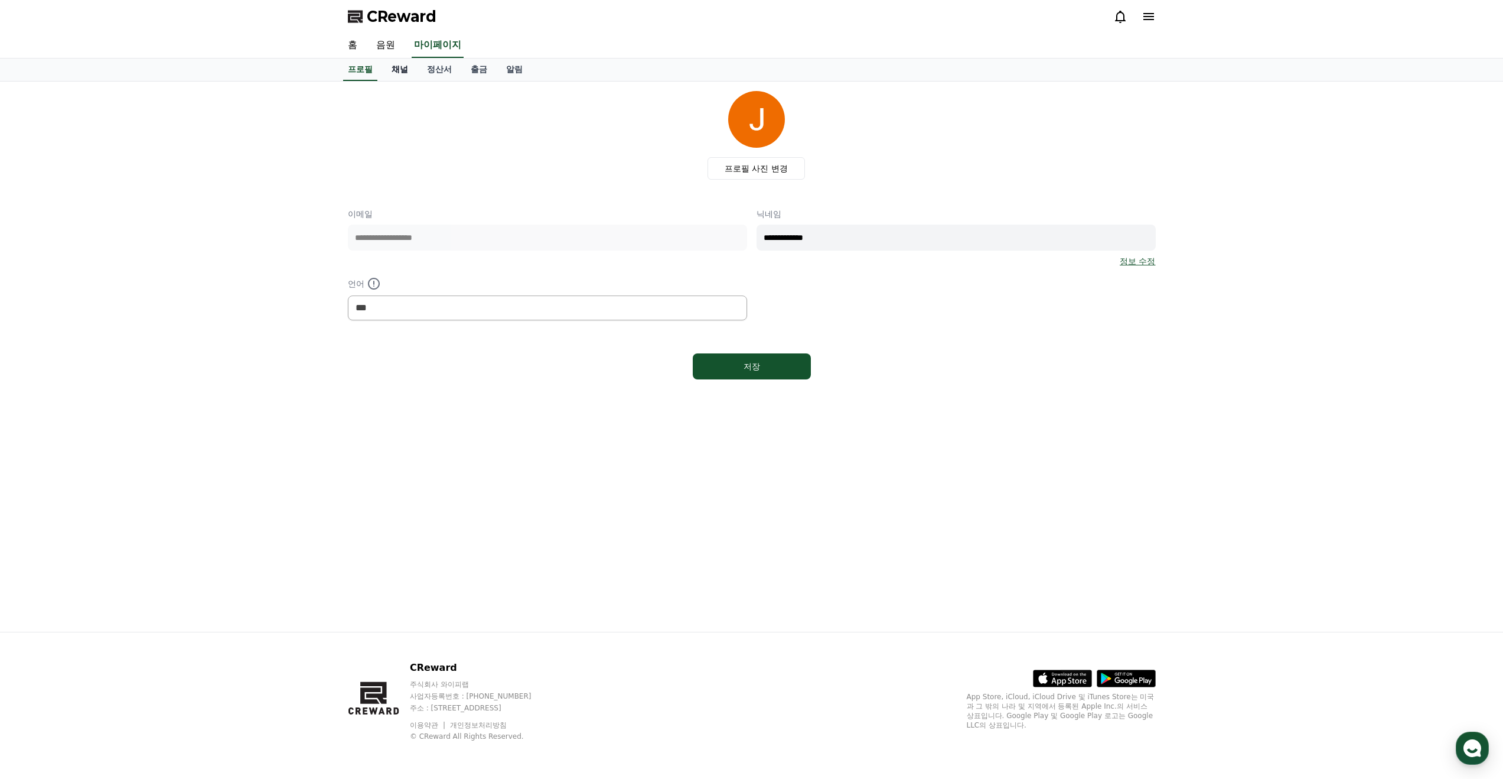
click at [401, 69] on link "채널" at bounding box center [399, 69] width 35 height 22
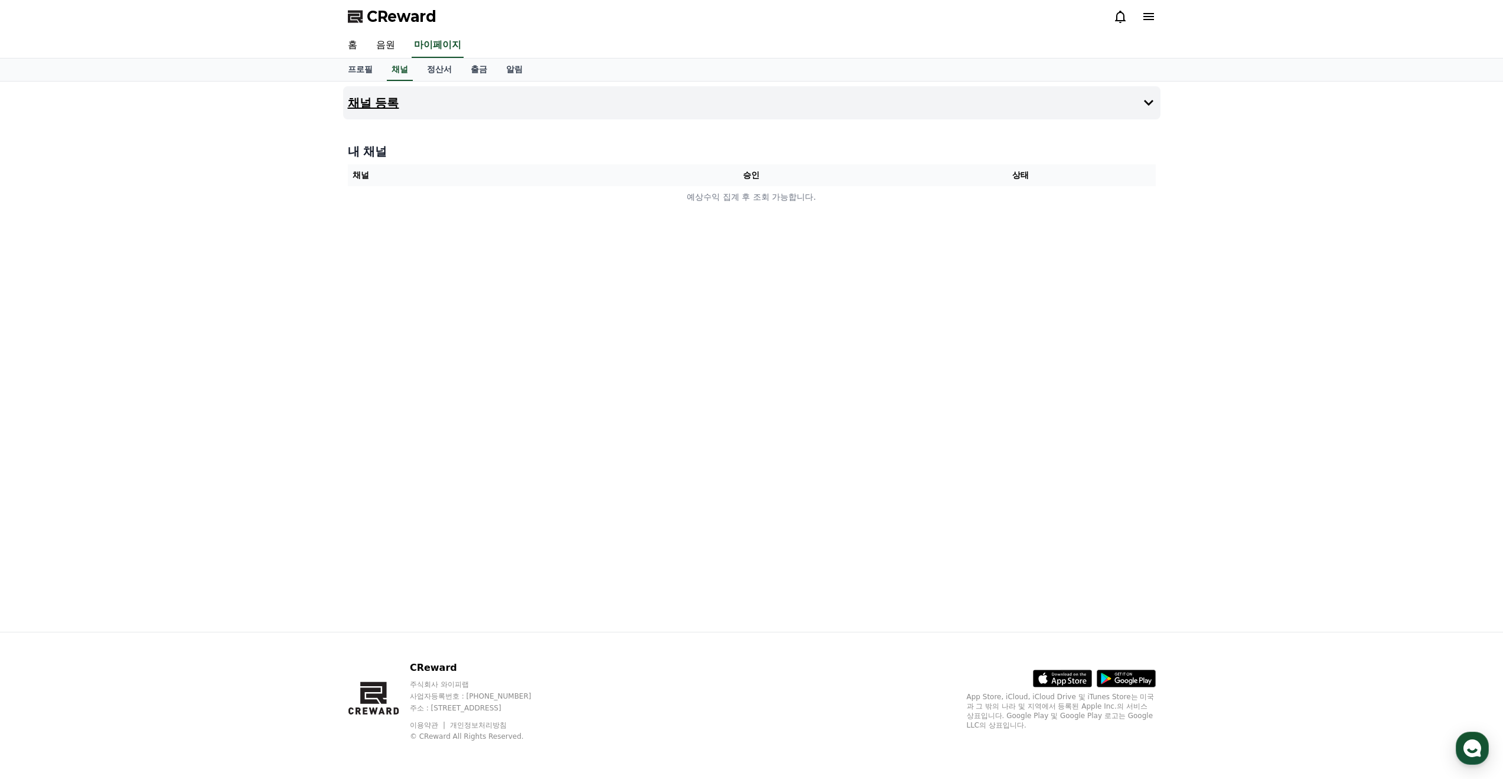
click at [1084, 111] on button "채널 등록" at bounding box center [752, 102] width 818 height 33
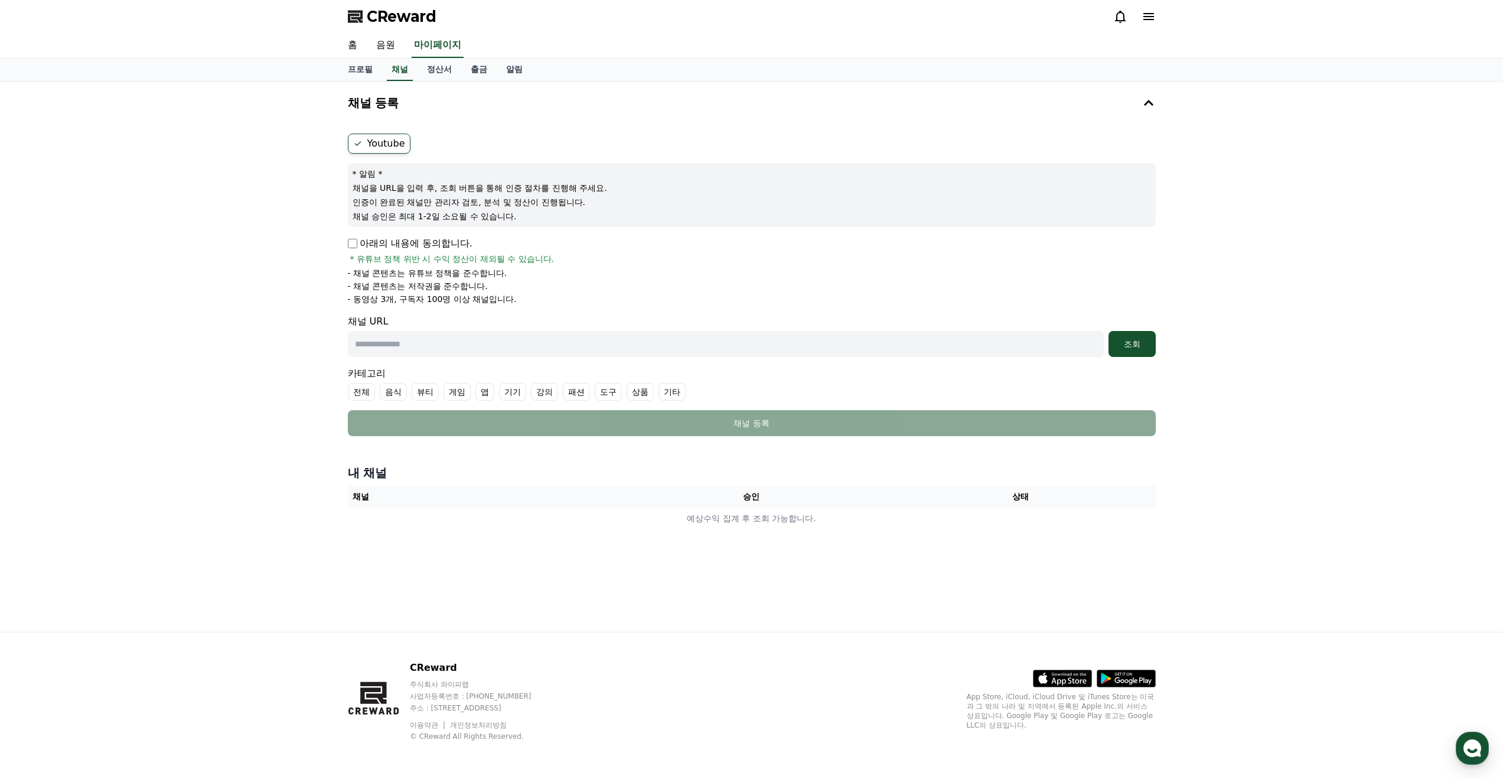
click at [381, 142] on label "Youtube" at bounding box center [379, 143] width 63 height 20
click at [428, 349] on input "text" at bounding box center [726, 344] width 756 height 26
click at [383, 343] on input "text" at bounding box center [726, 344] width 756 height 26
paste input "**********"
type input "**********"
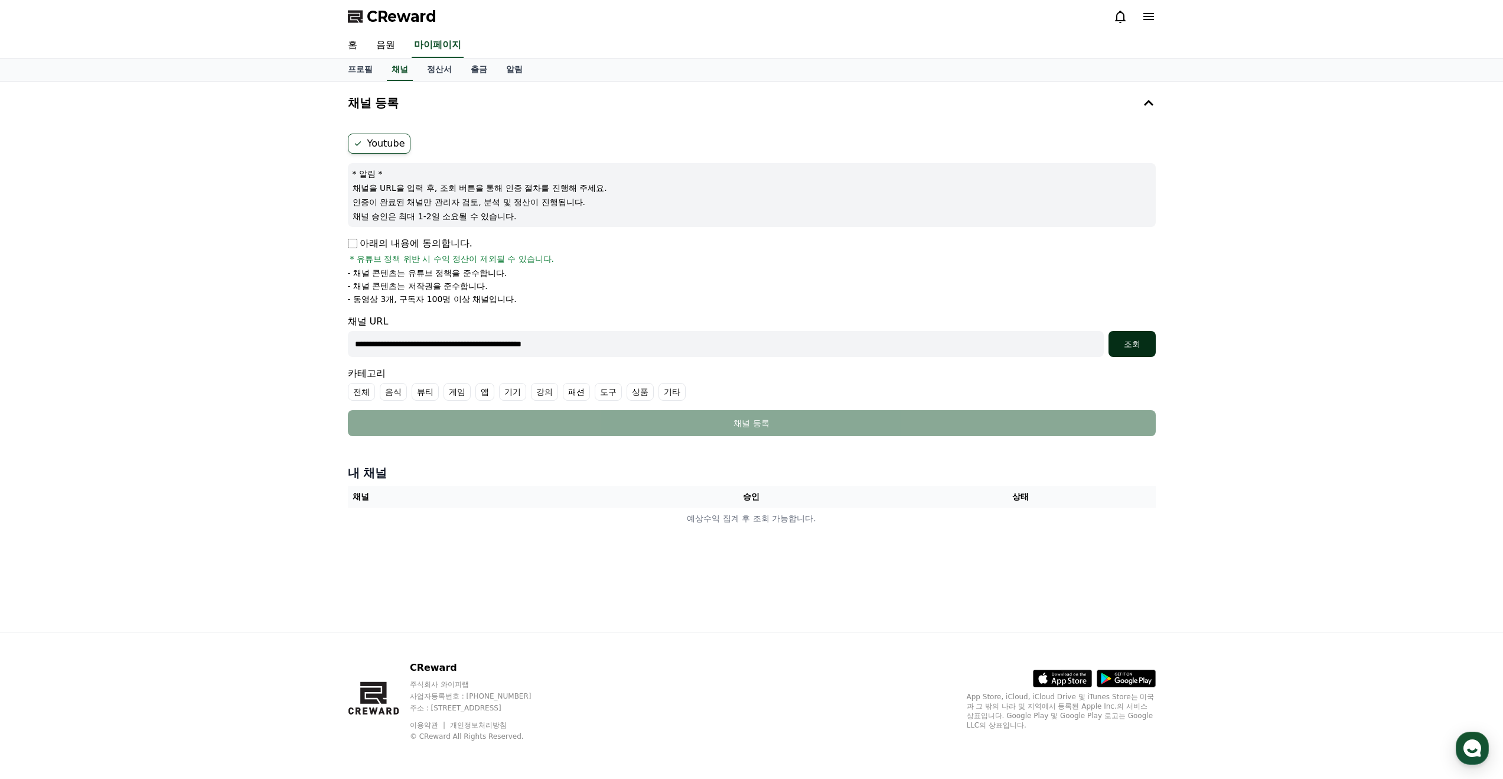
click at [1133, 343] on div "조회" at bounding box center [1132, 344] width 38 height 12
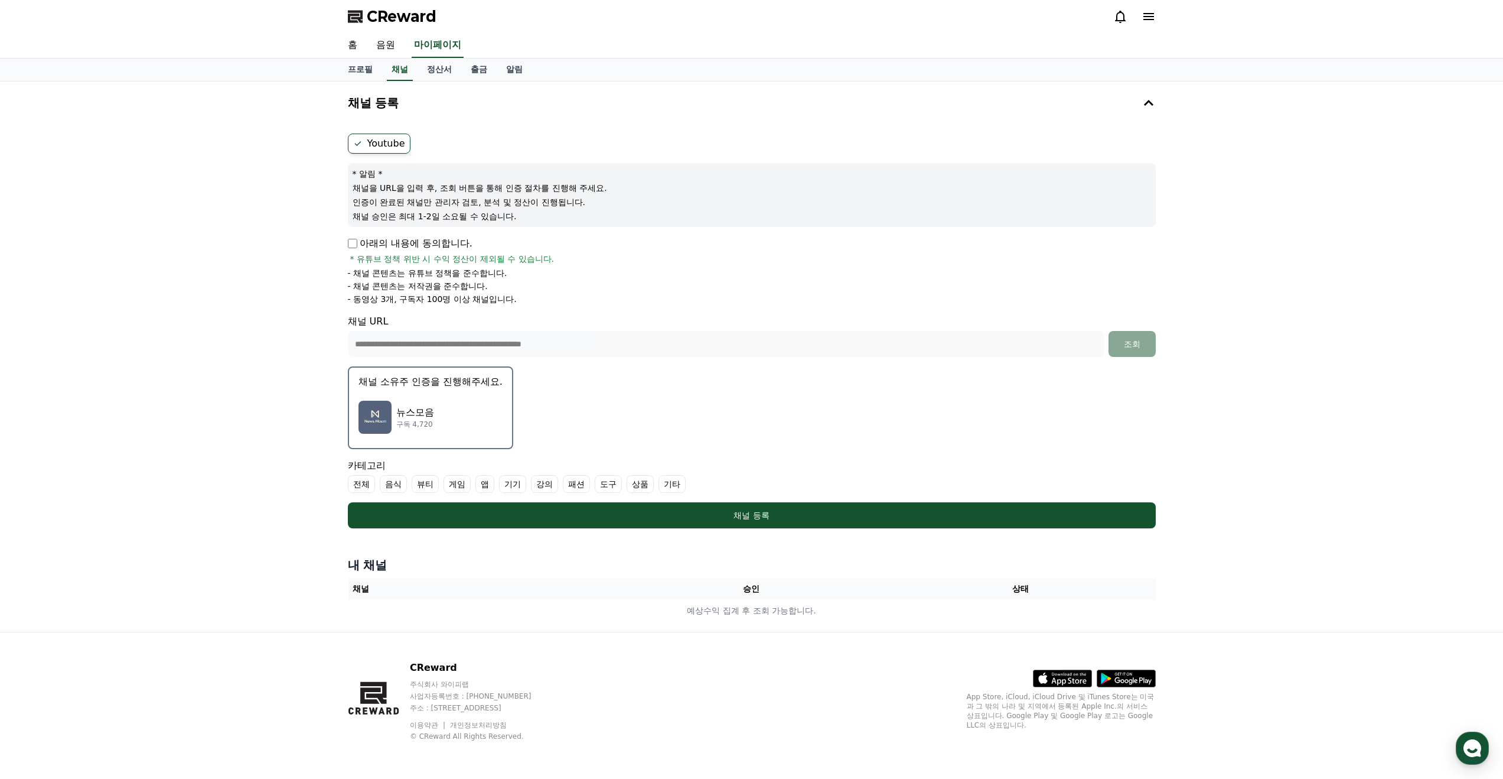
click at [365, 484] on label "전체" at bounding box center [361, 484] width 27 height 18
click at [365, 484] on label "전체" at bounding box center [368, 484] width 41 height 18
click at [659, 482] on label "기타" at bounding box center [672, 484] width 27 height 18
click at [415, 416] on p "뉴스모음" at bounding box center [415, 412] width 38 height 14
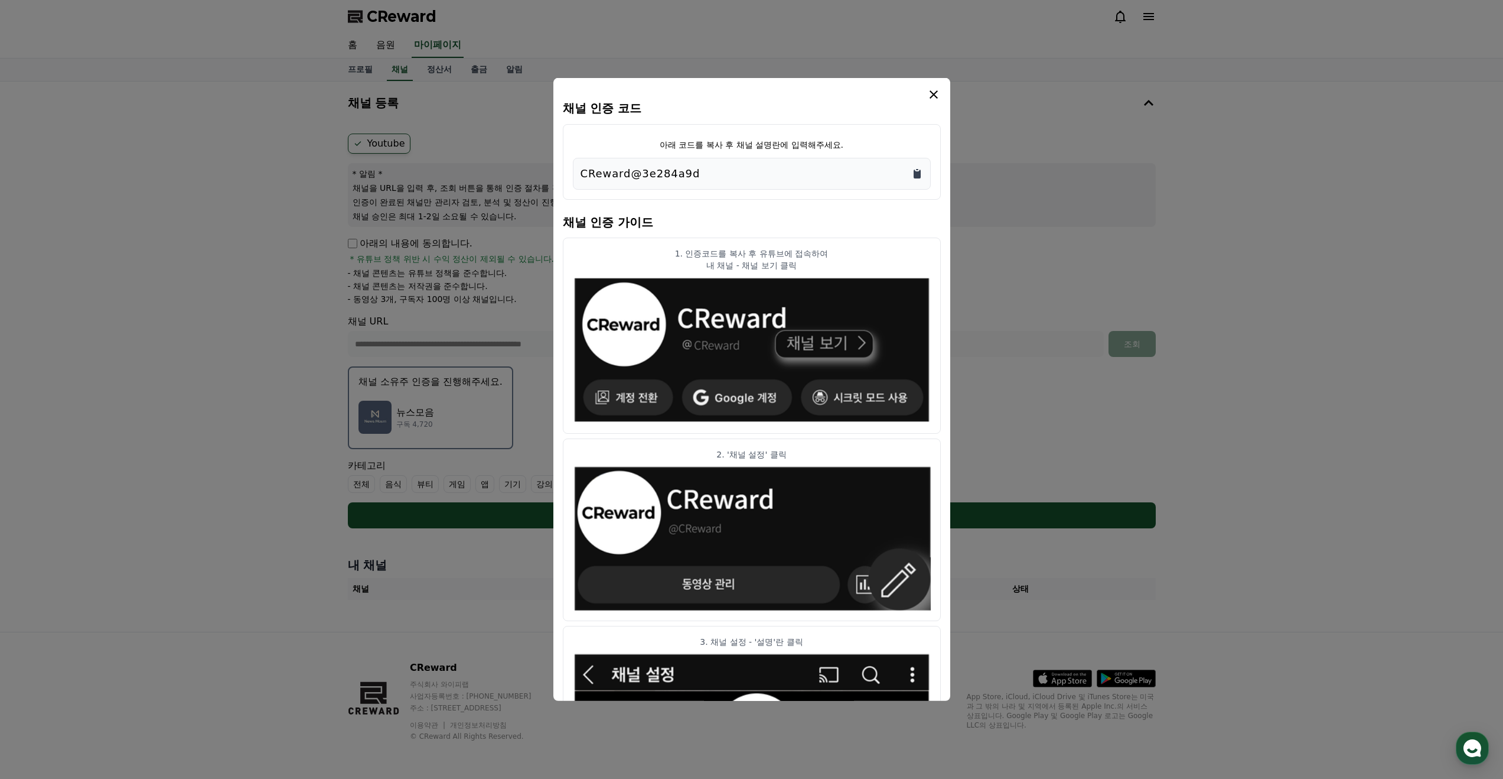
click at [918, 175] on icon "Copy to clipboard" at bounding box center [917, 174] width 7 height 9
click at [934, 91] on icon "modal" at bounding box center [934, 94] width 14 height 14
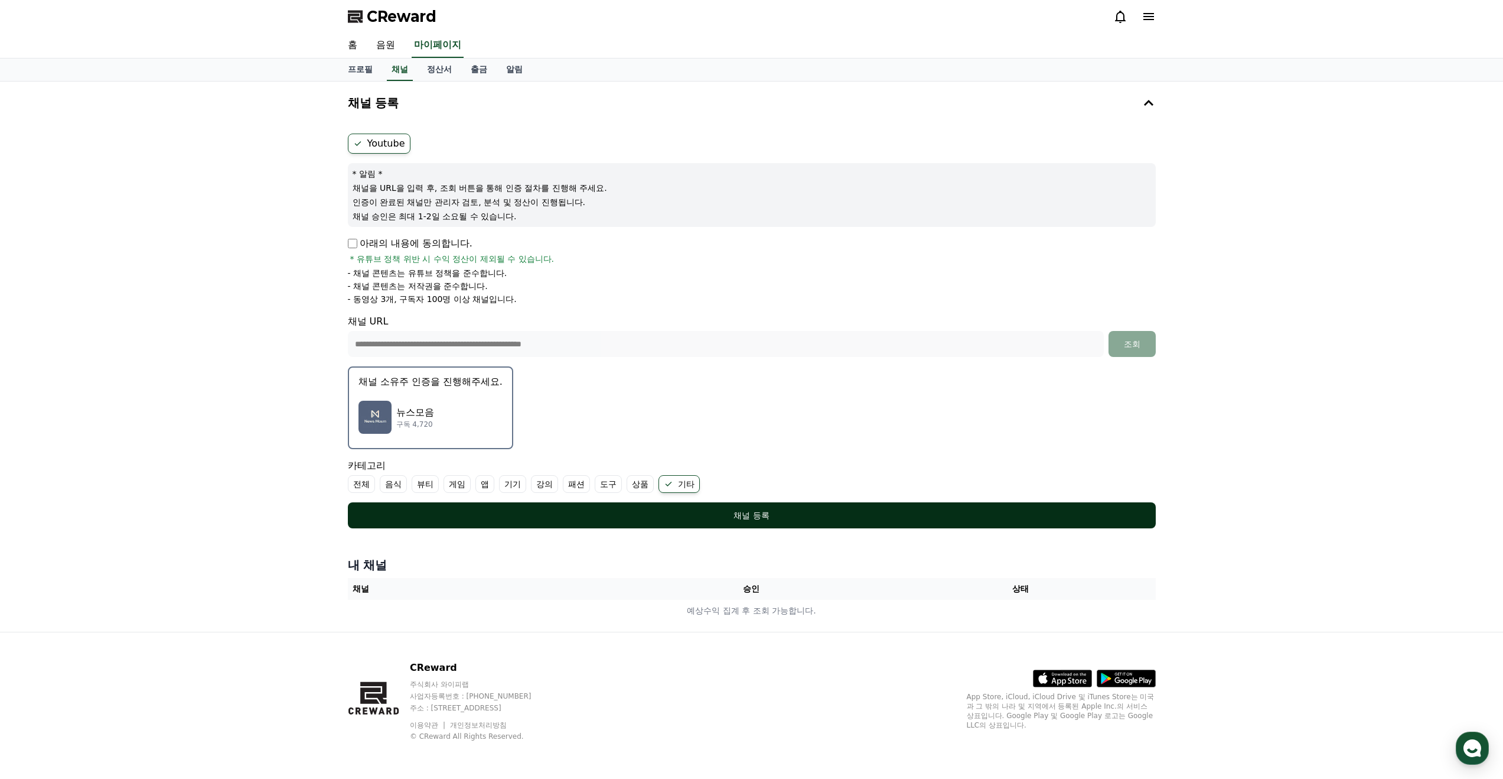
click at [737, 517] on div "채널 등록" at bounding box center [752, 515] width 761 height 12
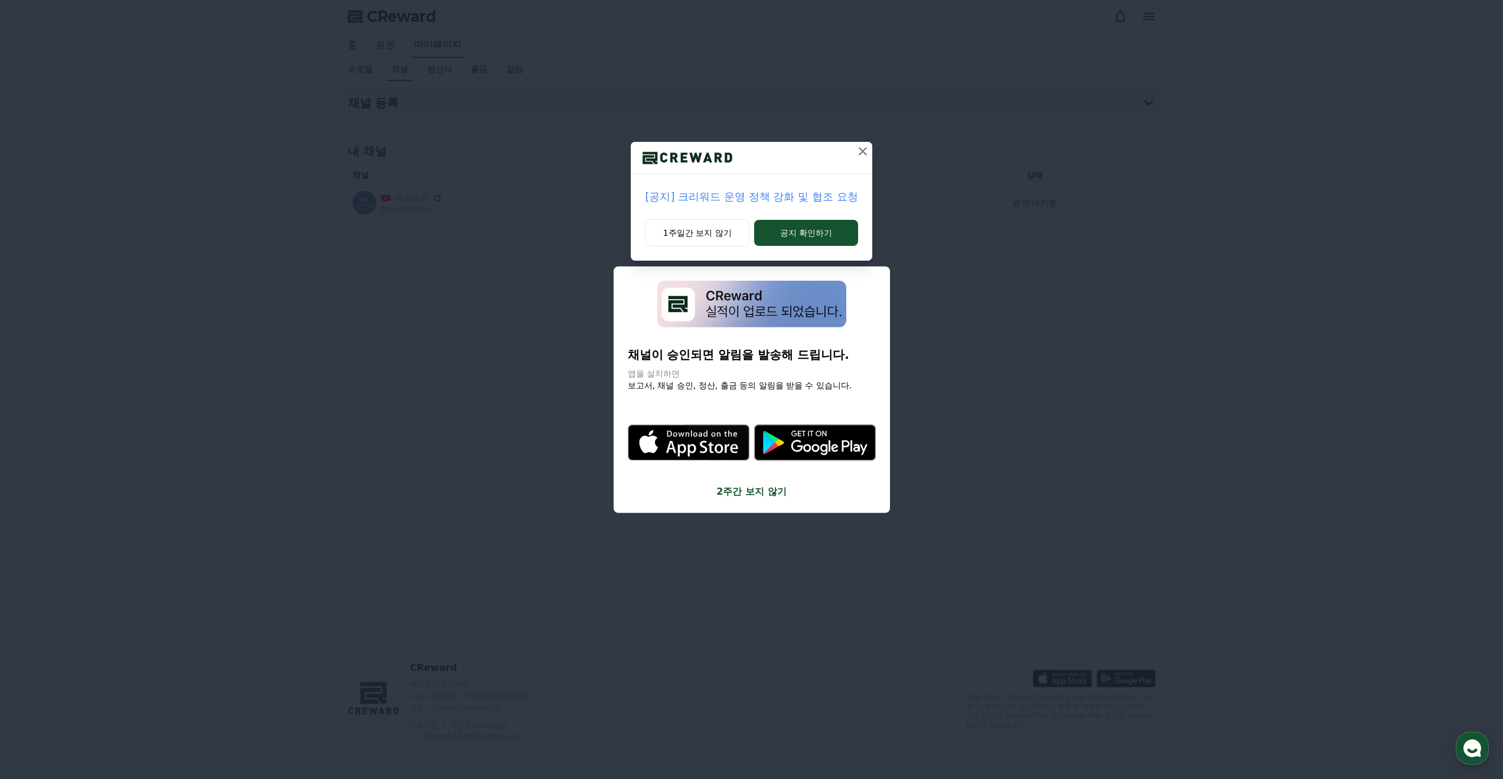
click at [656, 389] on div "[공지] 크리워드 운영 정책 강화 및 협조 요청 1주일간 보지 않기 공지 확인하기" at bounding box center [751, 389] width 1503 height 779
click at [799, 196] on p "[공지] 크리워드 운영 정책 강화 및 협조 요청" at bounding box center [751, 196] width 213 height 17
click at [798, 230] on button "공지 확인하기" at bounding box center [805, 233] width 103 height 26
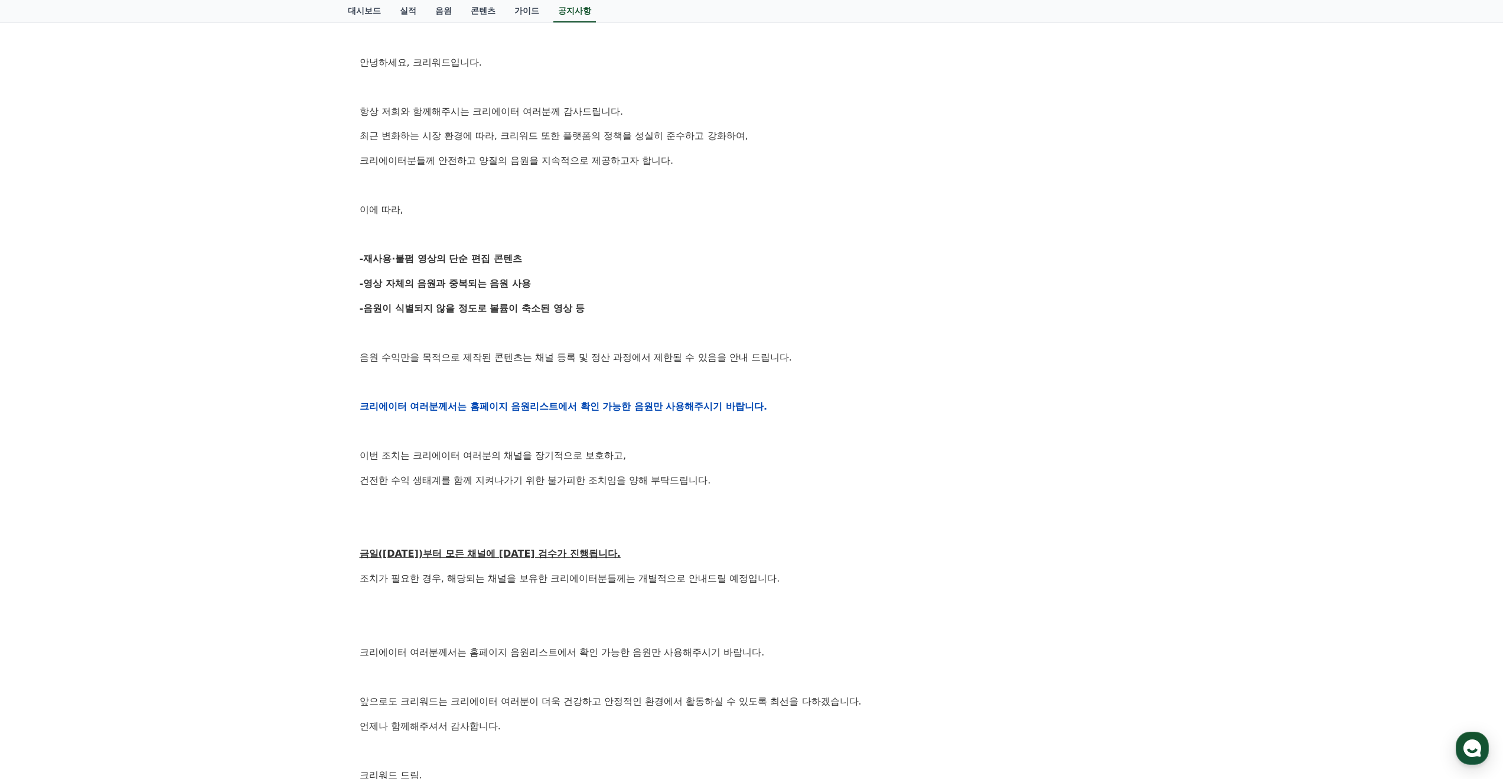
scroll to position [406, 0]
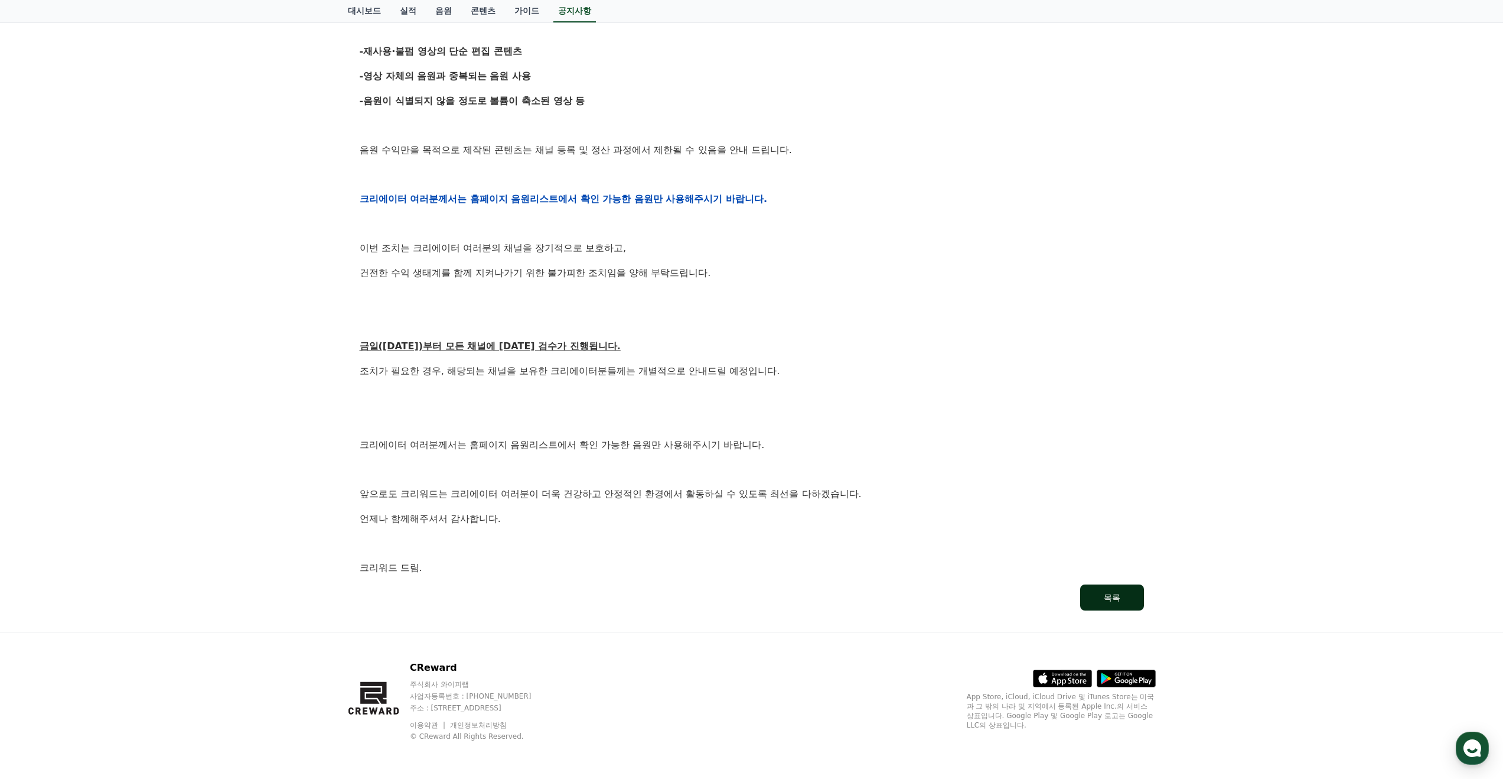
click at [1118, 592] on div "목록" at bounding box center [1112, 597] width 17 height 12
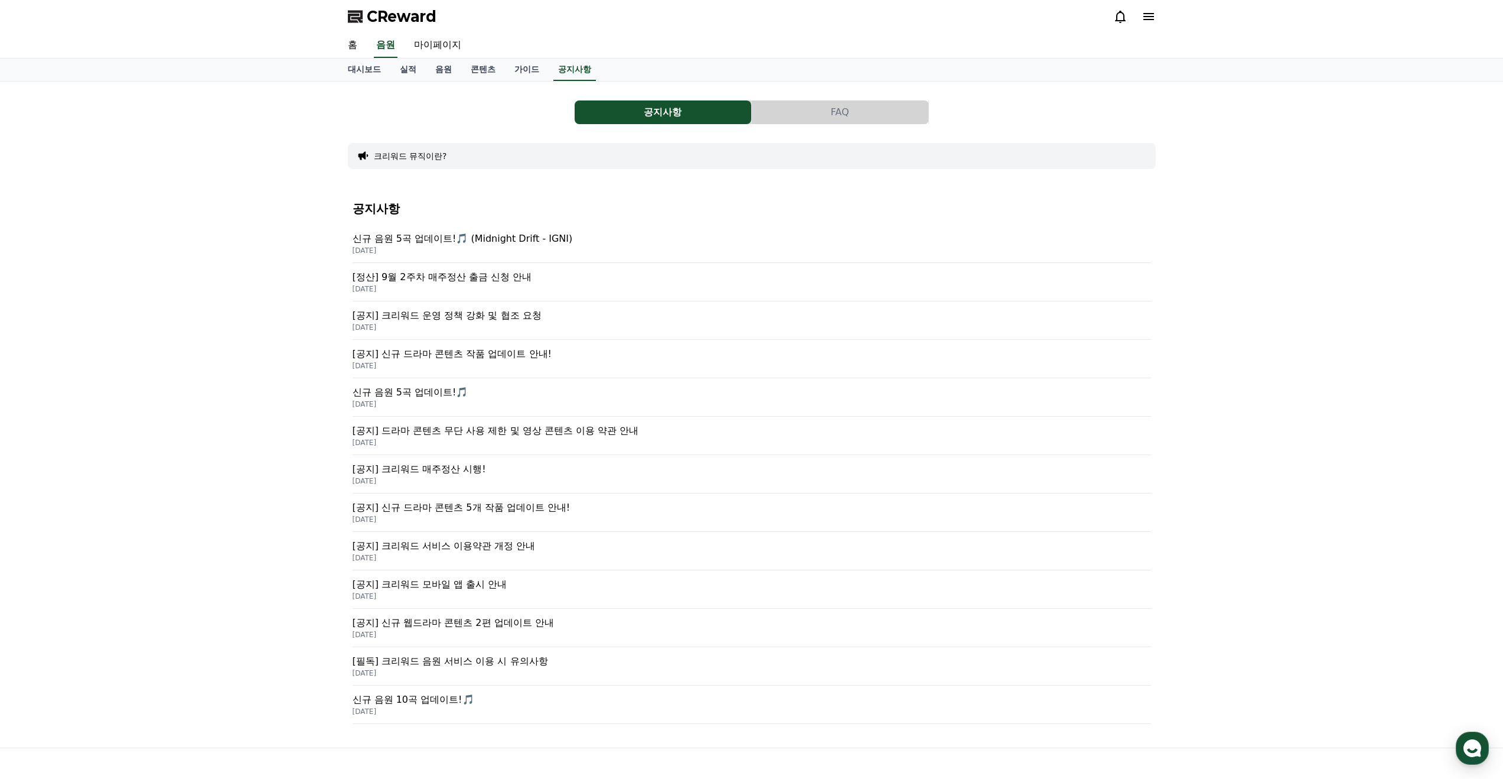
click at [843, 132] on div "공지사항 FAQ 크리워드 뮤직이란? 공지사항 신규 음원 5곡 업데이트!🎵 (Midnight Drift - IGNI) 2025-09-19 [정산…" at bounding box center [752, 414] width 808 height 647
click at [846, 126] on div "공지사항 FAQ 크리워드 뮤직이란? 공지사항 신규 음원 5곡 업데이트!🎵 (Midnight Drift - IGNI) 2025-09-19 [정산…" at bounding box center [752, 414] width 808 height 647
click at [845, 113] on button "FAQ" at bounding box center [840, 112] width 177 height 24
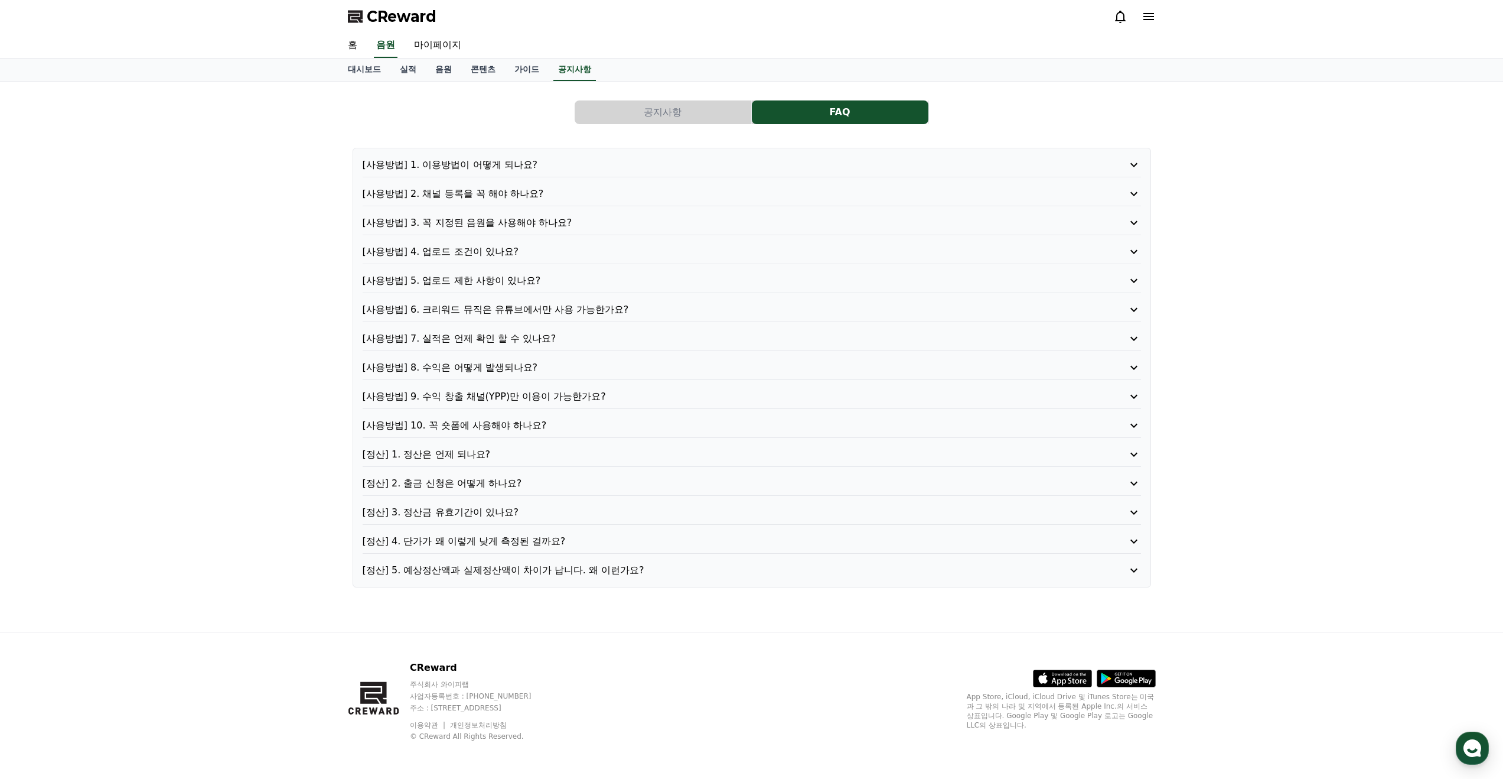
click at [435, 450] on p "[정산] 1. 정산은 언제 되나요?" at bounding box center [721, 454] width 716 height 14
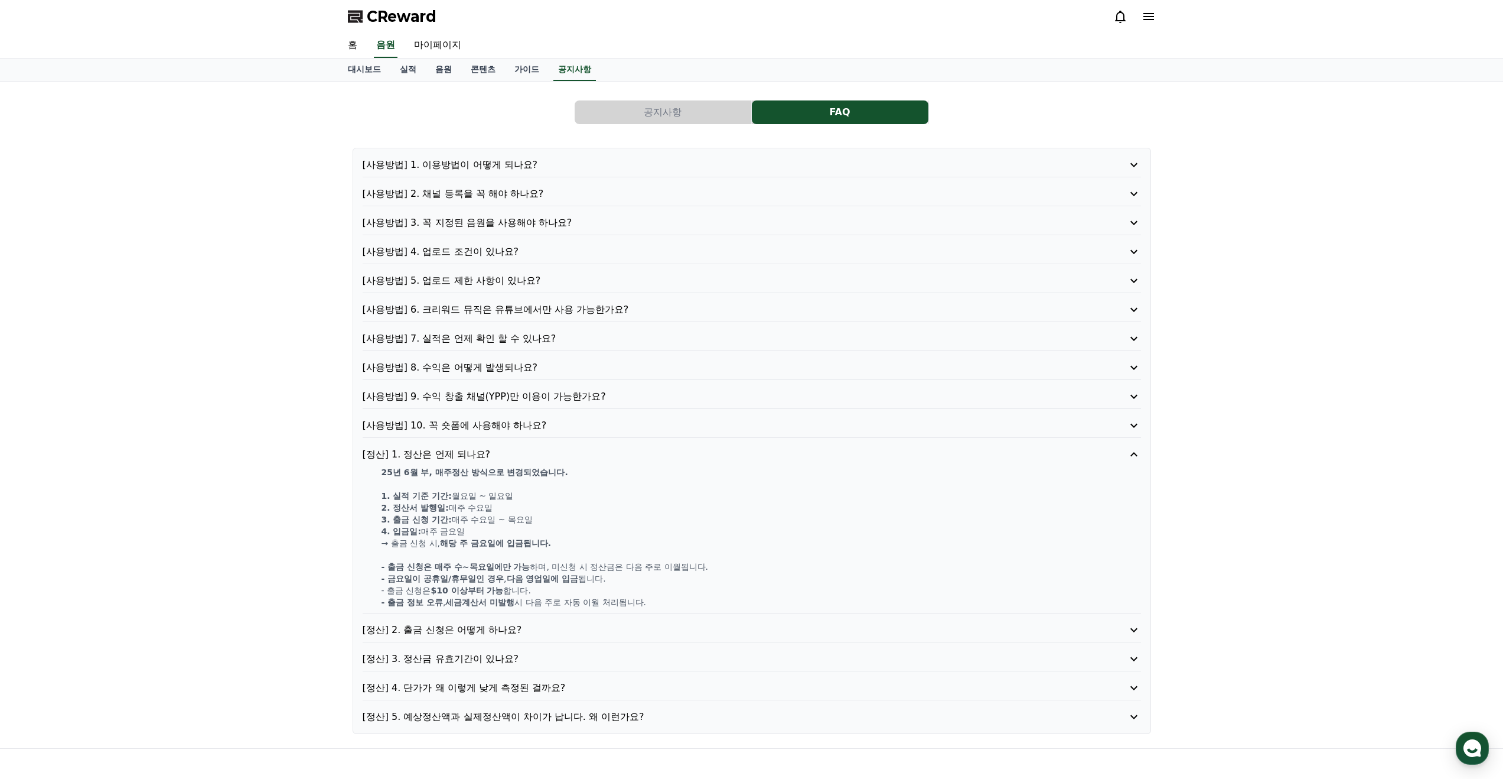
click at [446, 162] on p "[사용방법] 1. 이용방법이 어떻게 되나요?" at bounding box center [721, 165] width 716 height 14
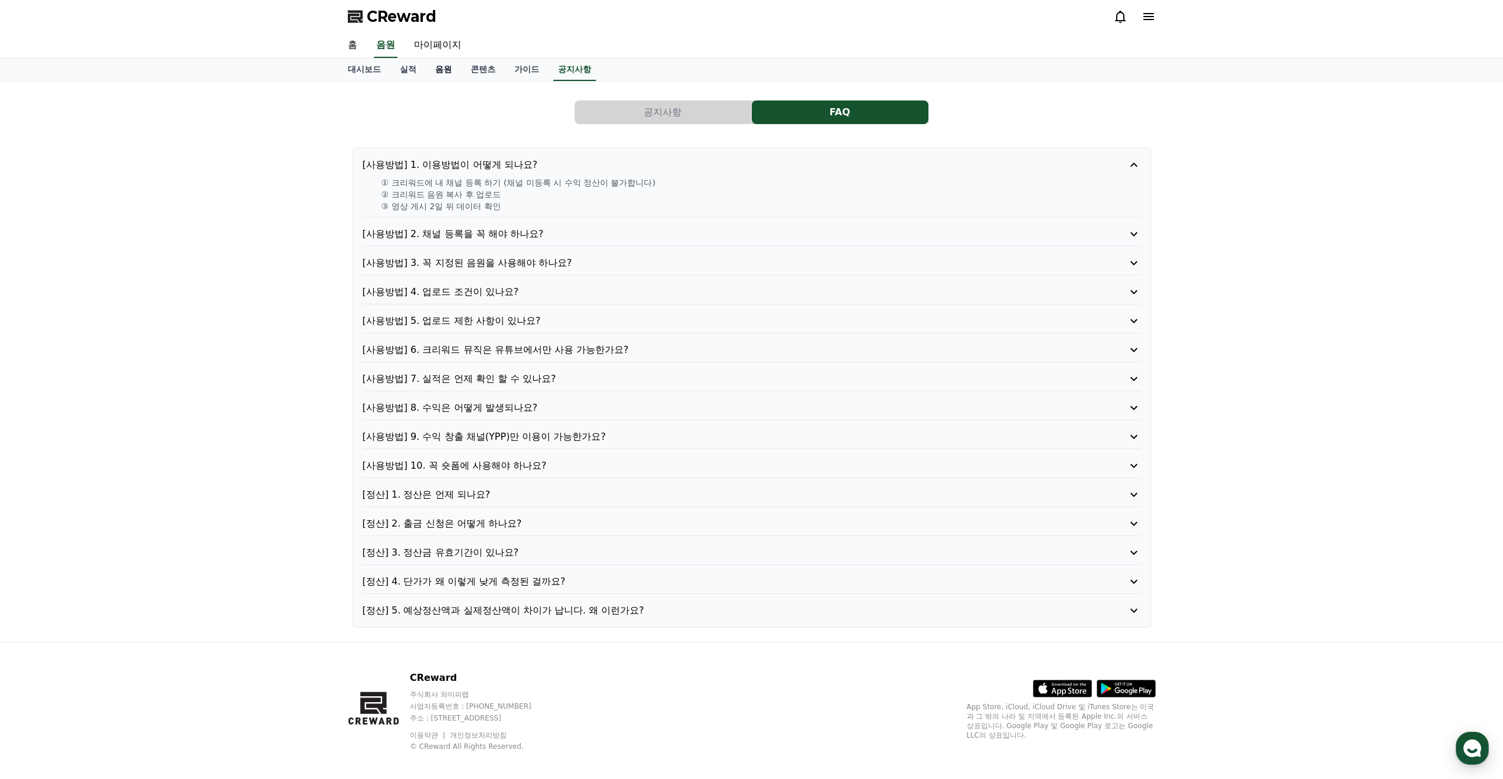
click at [426, 69] on link "음원" at bounding box center [443, 69] width 35 height 22
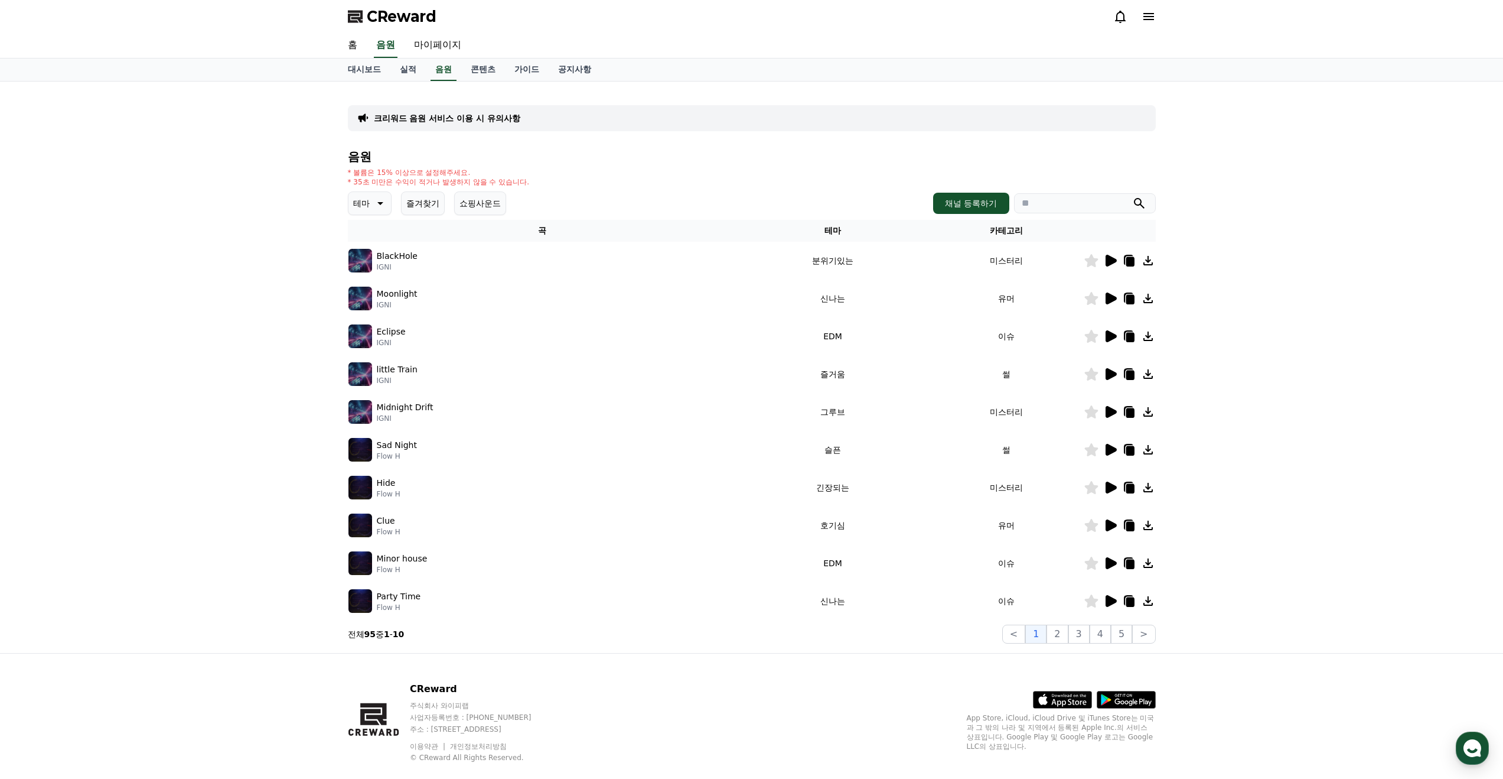
click at [373, 211] on button "테마" at bounding box center [370, 203] width 44 height 24
click at [367, 292] on button "어두운" at bounding box center [367, 293] width 34 height 26
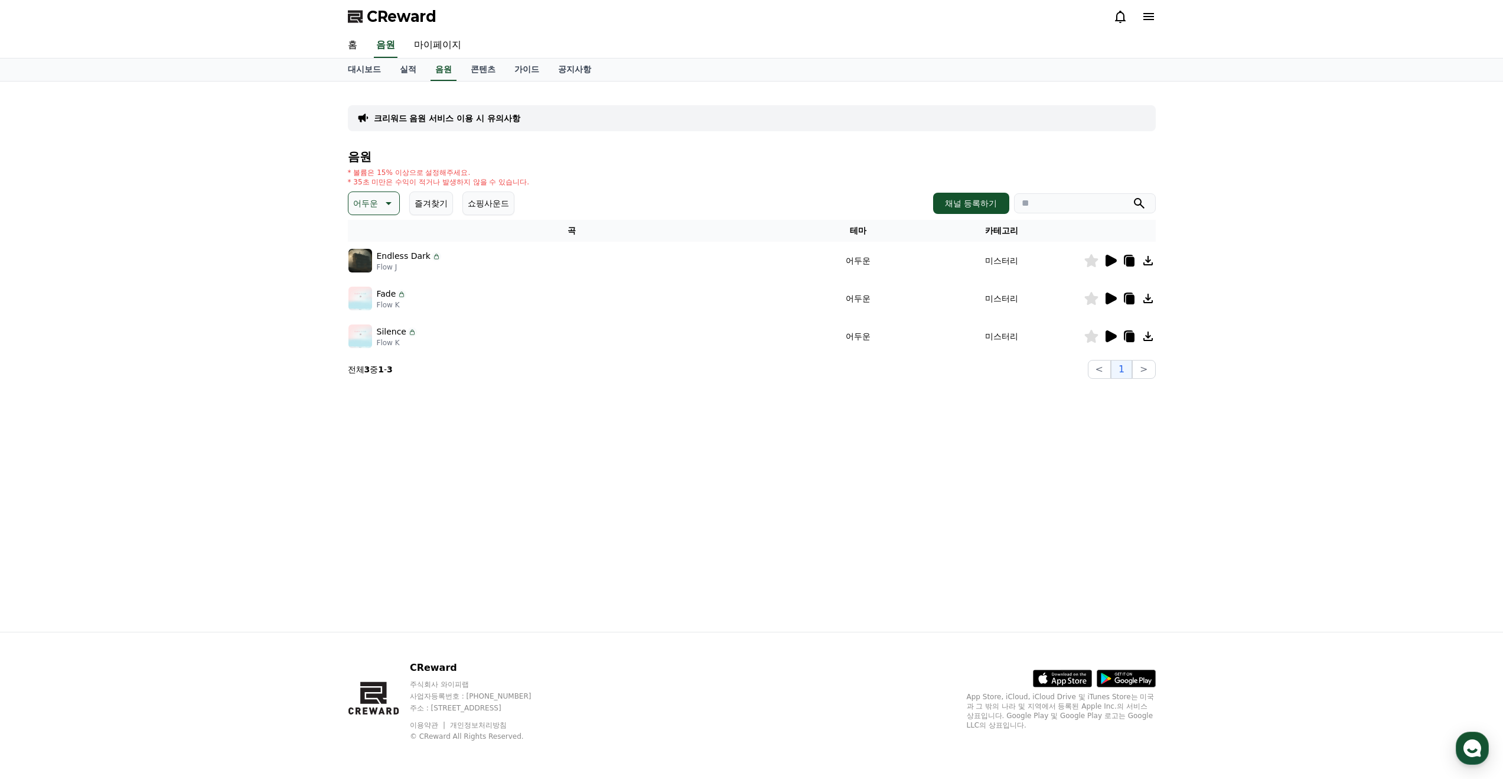
click at [1113, 298] on icon at bounding box center [1111, 298] width 11 height 12
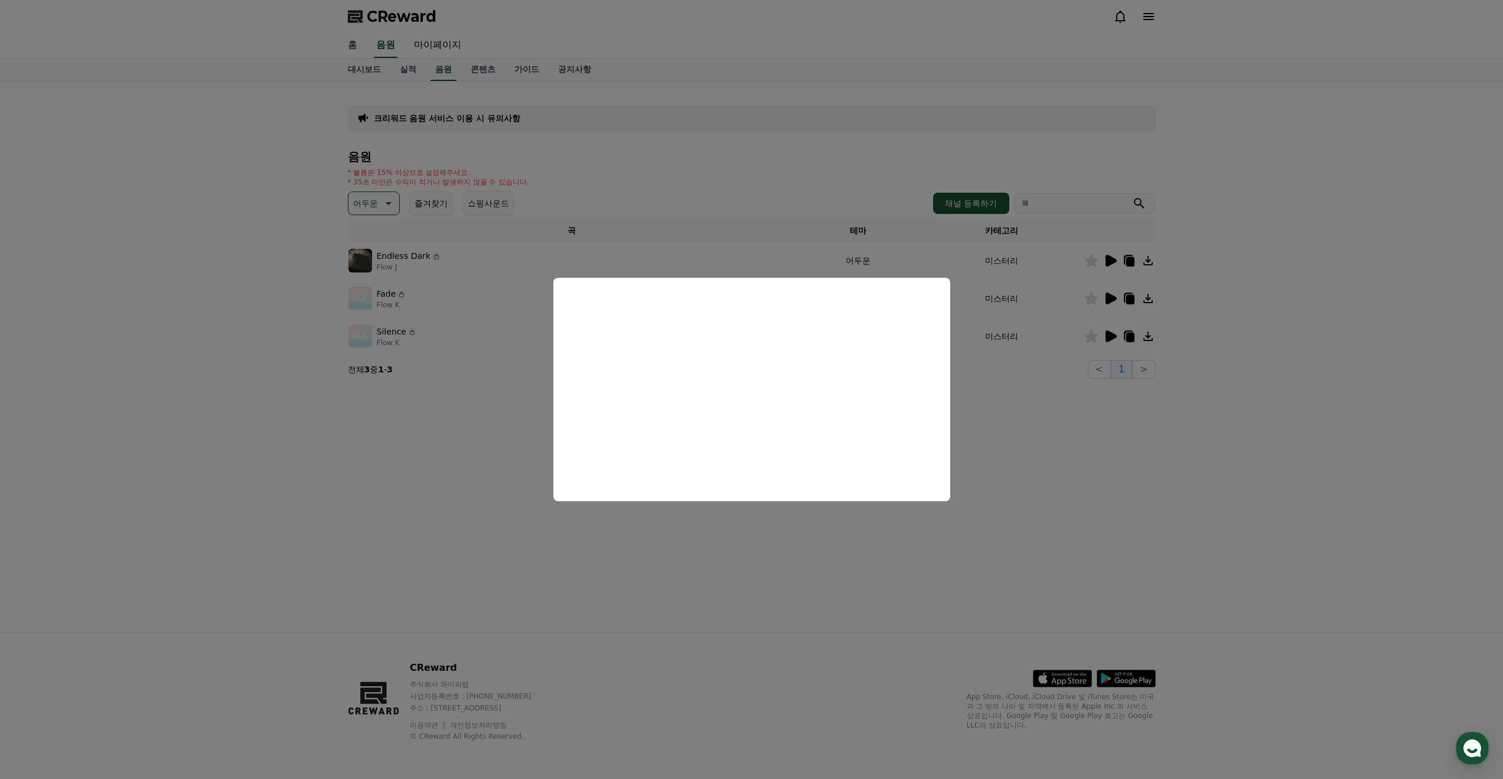
click at [1127, 425] on button "close modal" at bounding box center [751, 389] width 1503 height 779
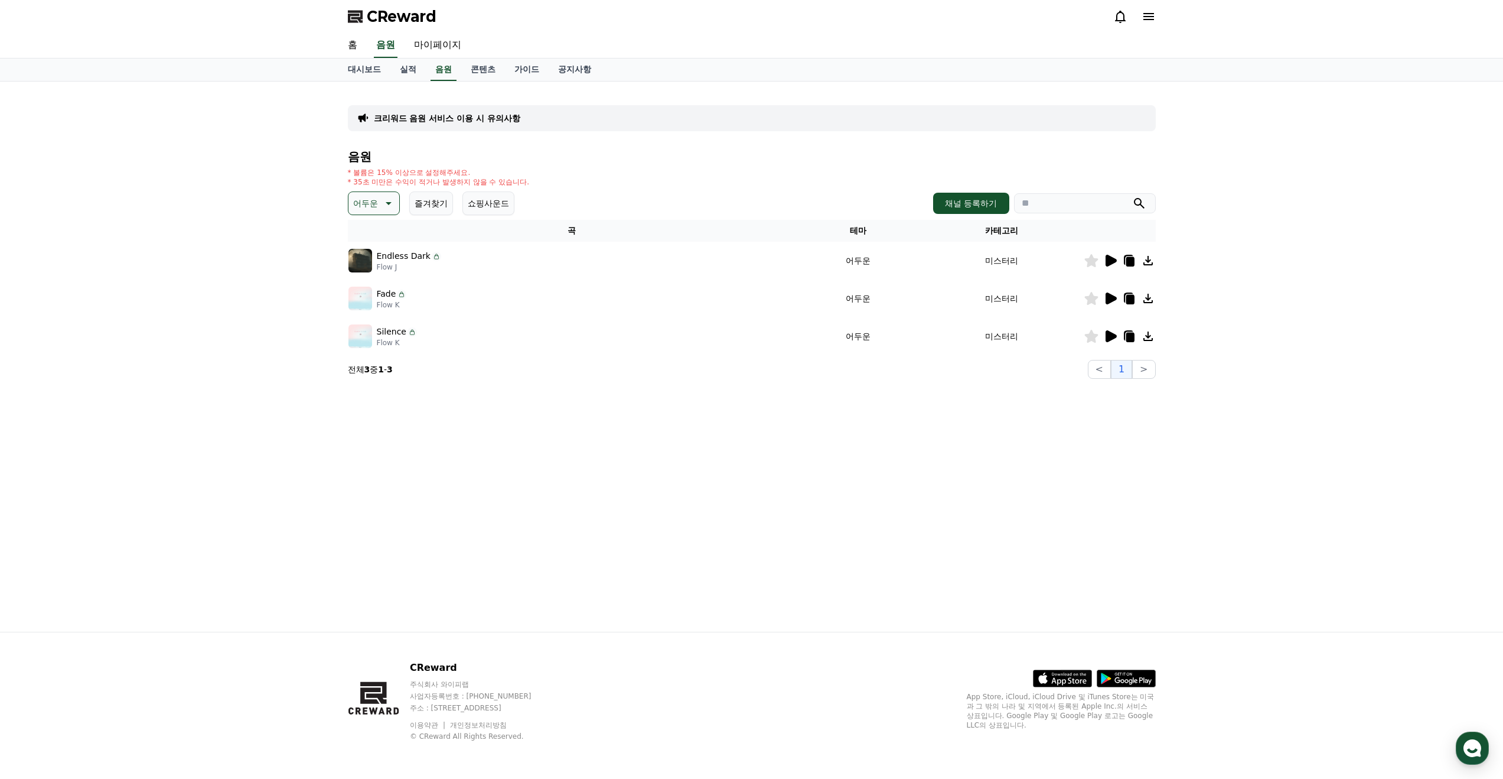
click at [1109, 263] on icon at bounding box center [1111, 261] width 11 height 12
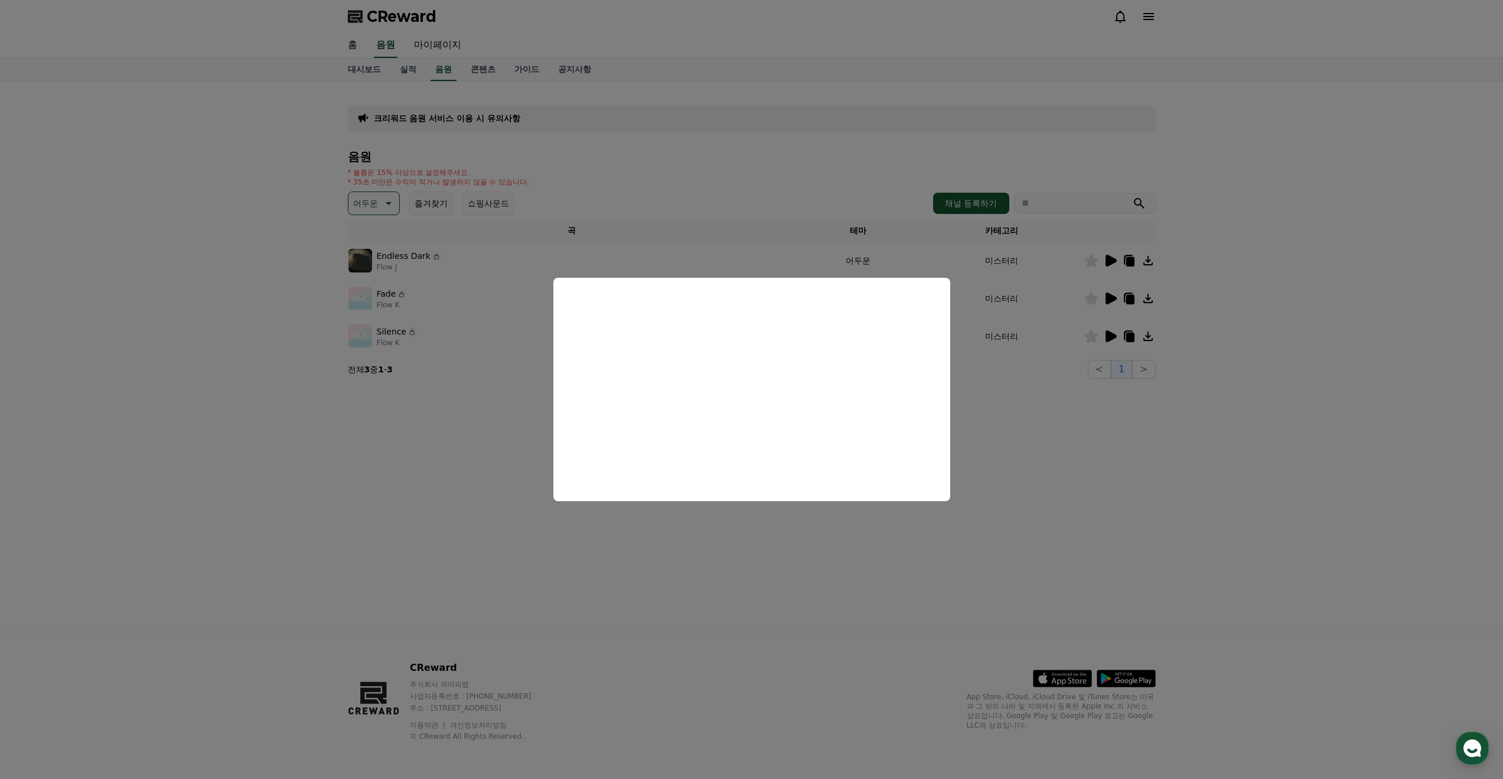
click at [1093, 461] on button "close modal" at bounding box center [751, 389] width 1503 height 779
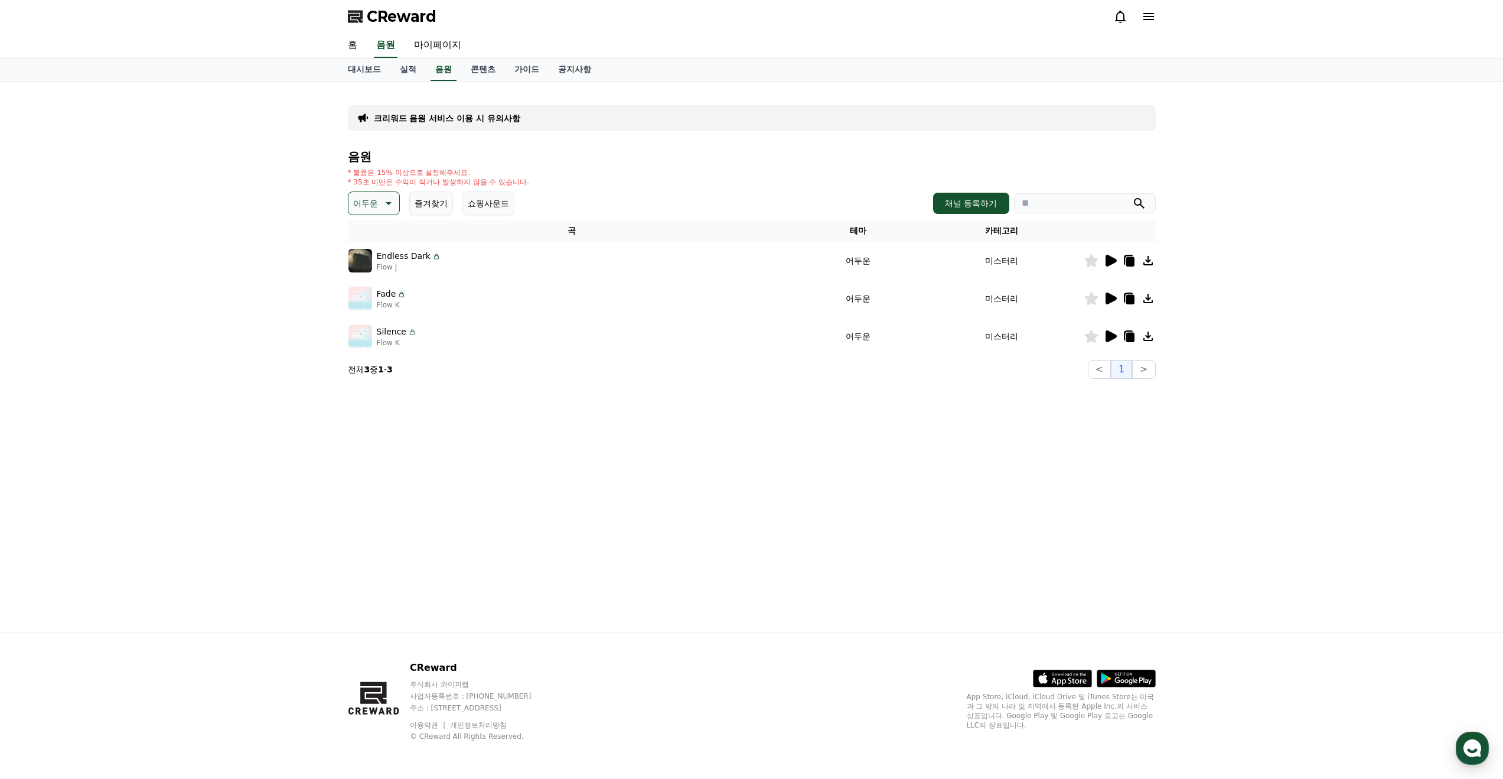
click at [482, 204] on button "쇼핑사운드" at bounding box center [489, 203] width 52 height 24
click at [411, 202] on button "즐겨찾기" at bounding box center [431, 203] width 44 height 24
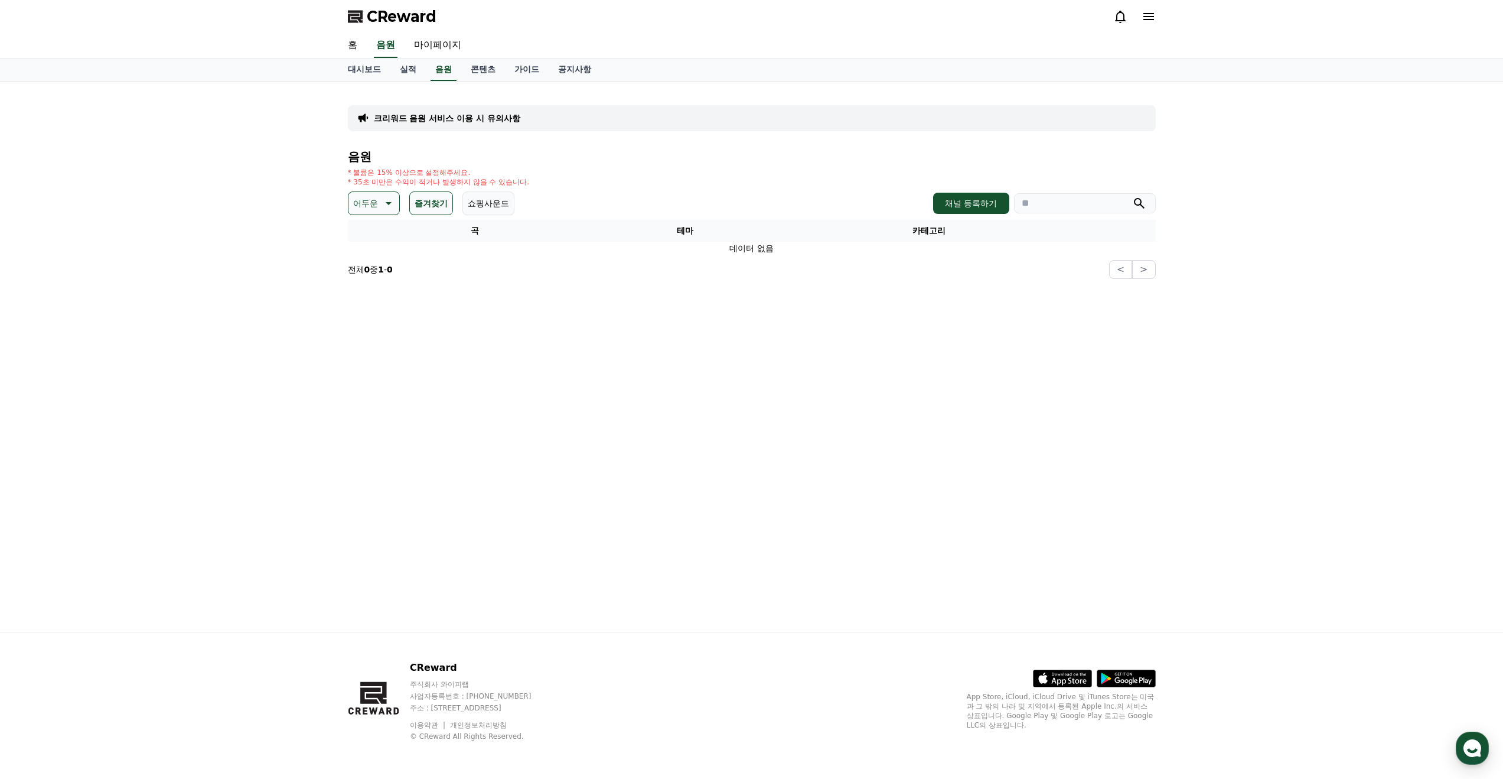
click at [380, 206] on icon at bounding box center [387, 203] width 14 height 14
click at [361, 237] on button "전체" at bounding box center [363, 235] width 26 height 26
click at [426, 202] on button "즐겨찾기" at bounding box center [423, 203] width 44 height 24
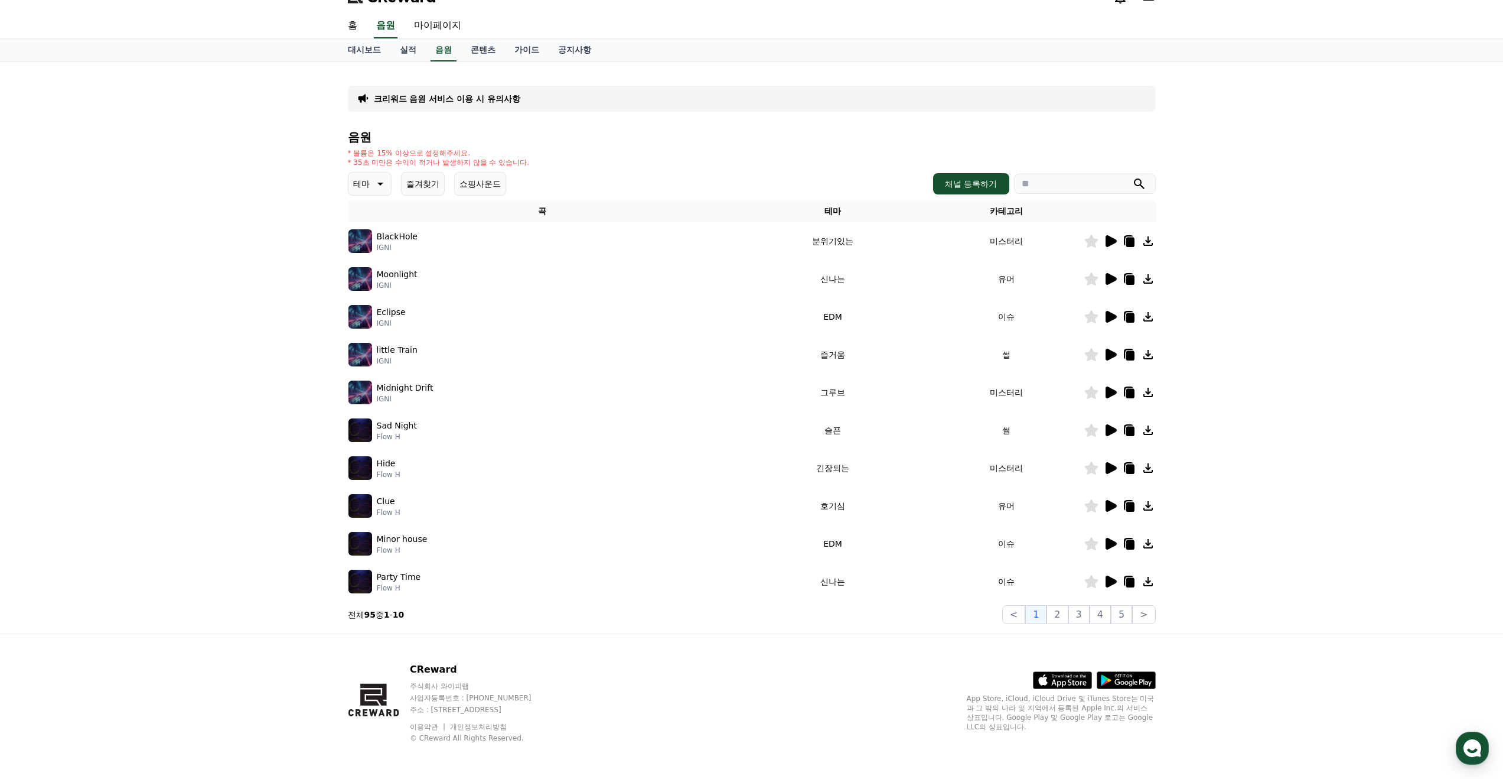
scroll to position [21, 0]
click at [1058, 617] on button "2" at bounding box center [1057, 612] width 21 height 19
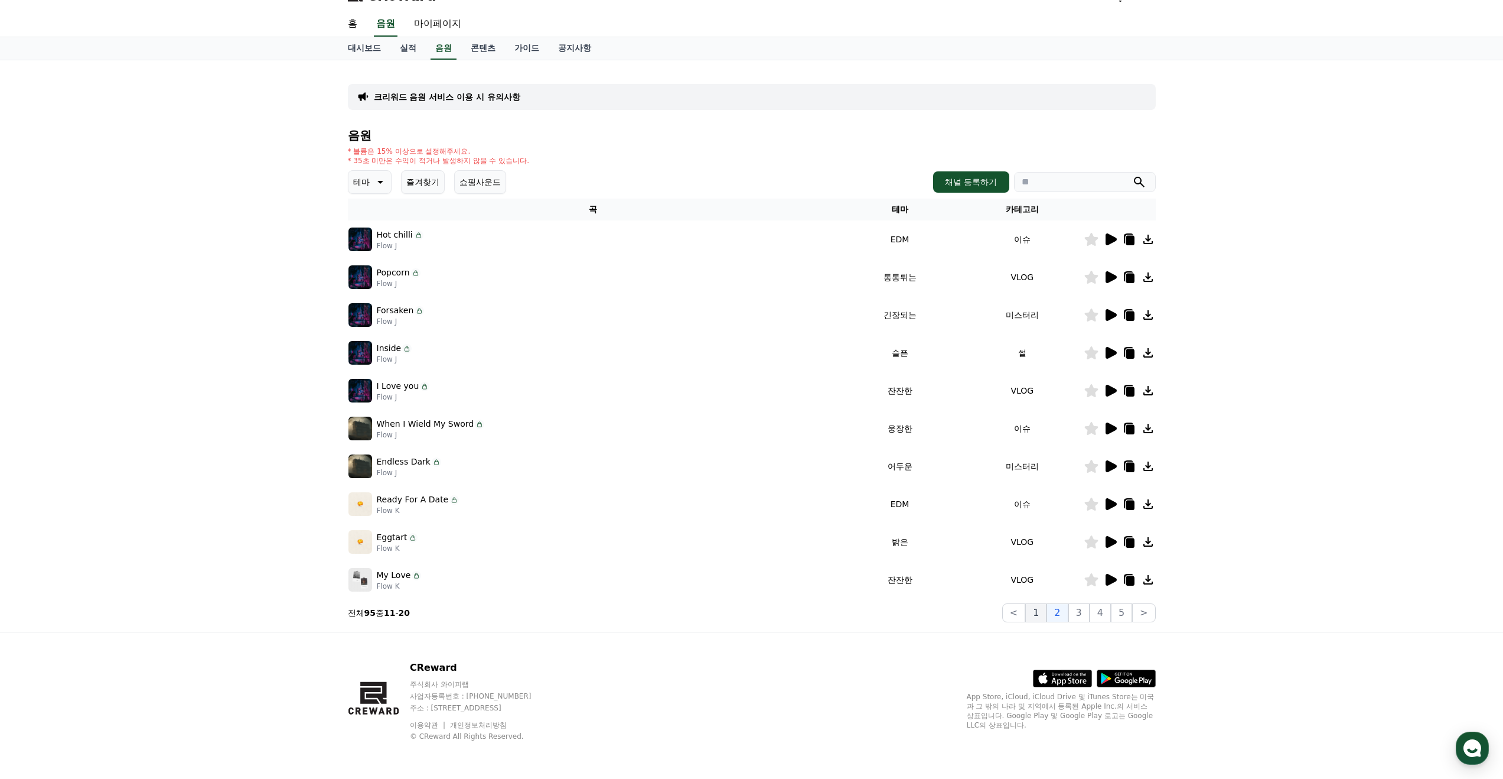
click at [1041, 618] on button "1" at bounding box center [1035, 612] width 21 height 19
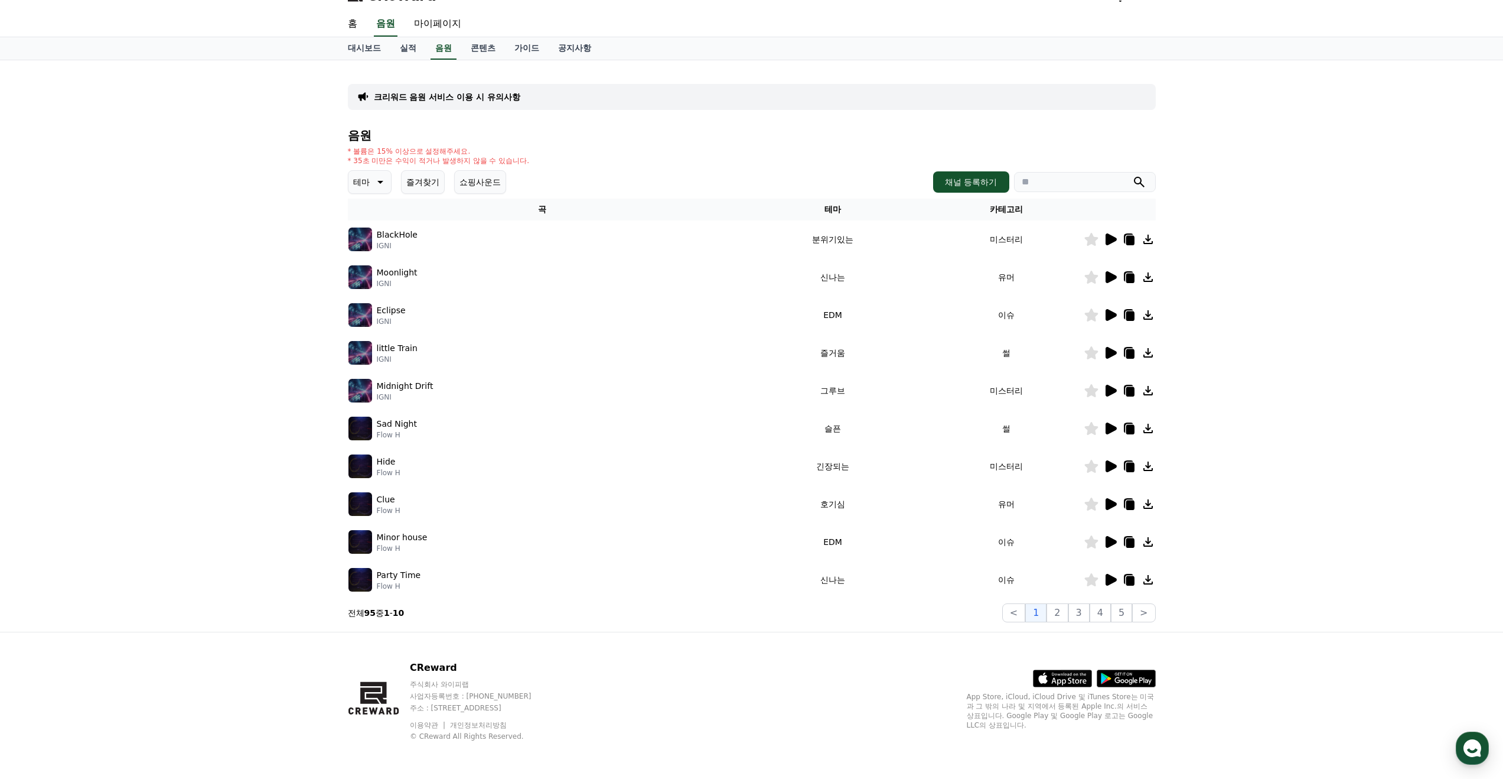
click at [1110, 582] on icon at bounding box center [1111, 580] width 11 height 12
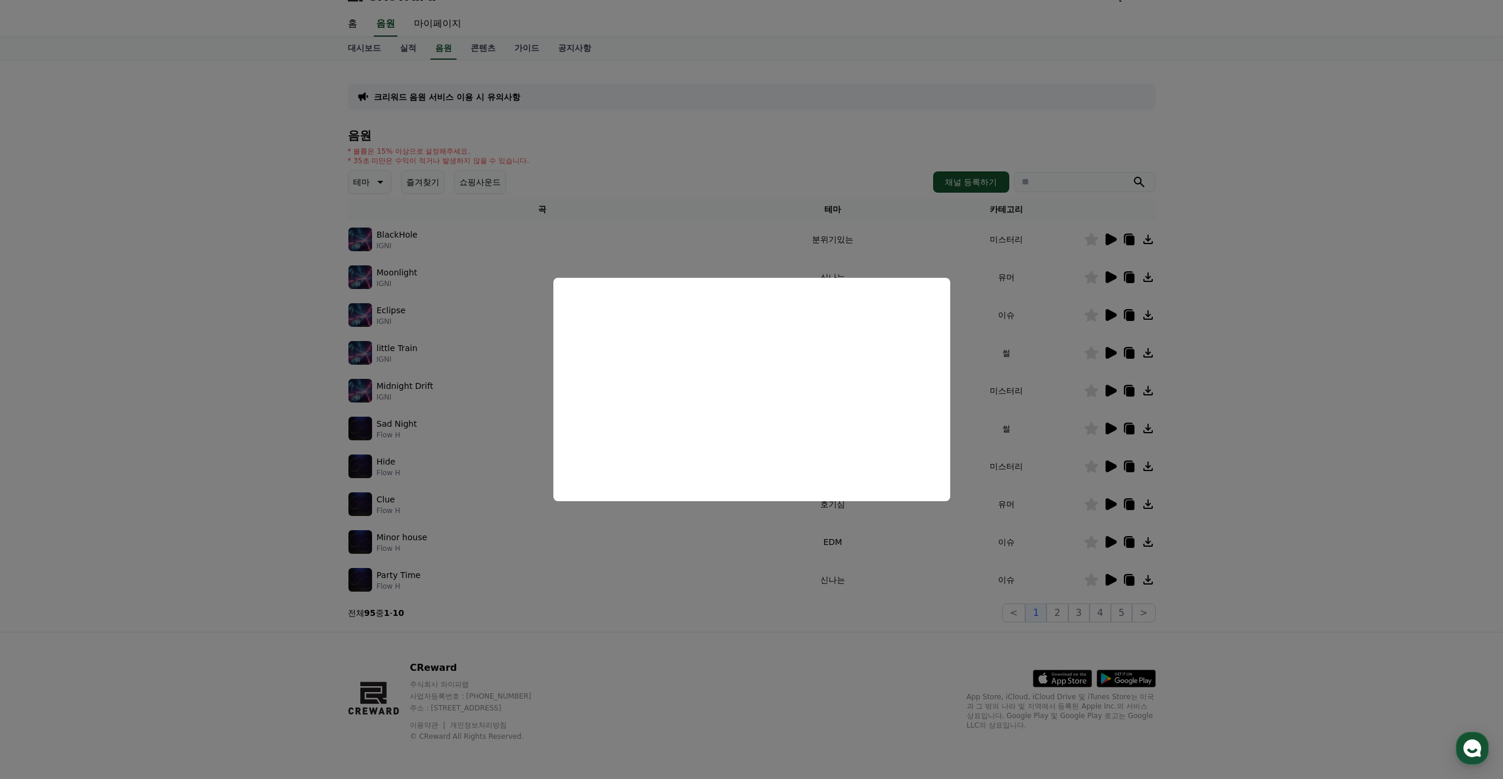
click at [786, 571] on button "close modal" at bounding box center [751, 389] width 1503 height 779
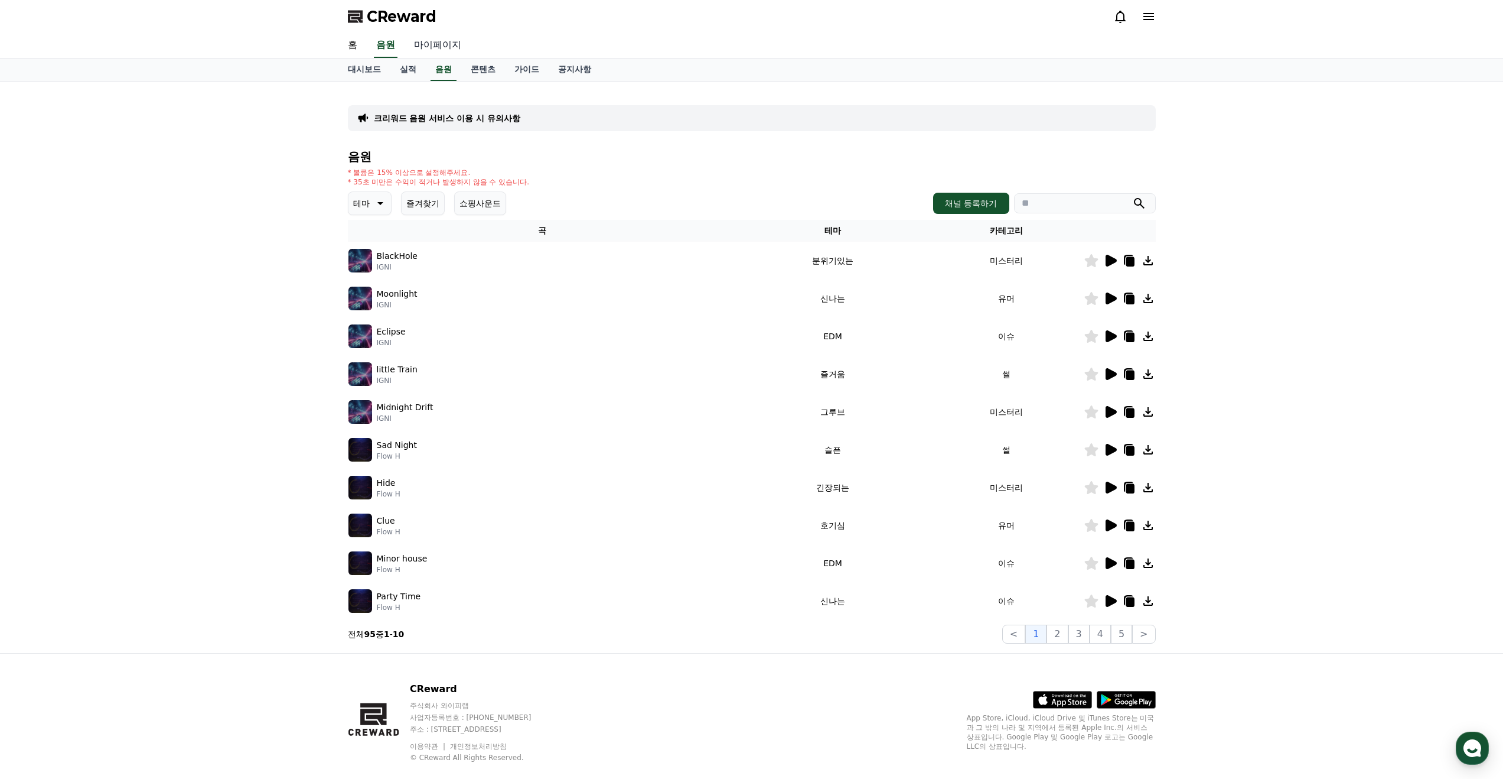
click at [428, 38] on link "마이페이지" at bounding box center [438, 45] width 66 height 25
select select "**********"
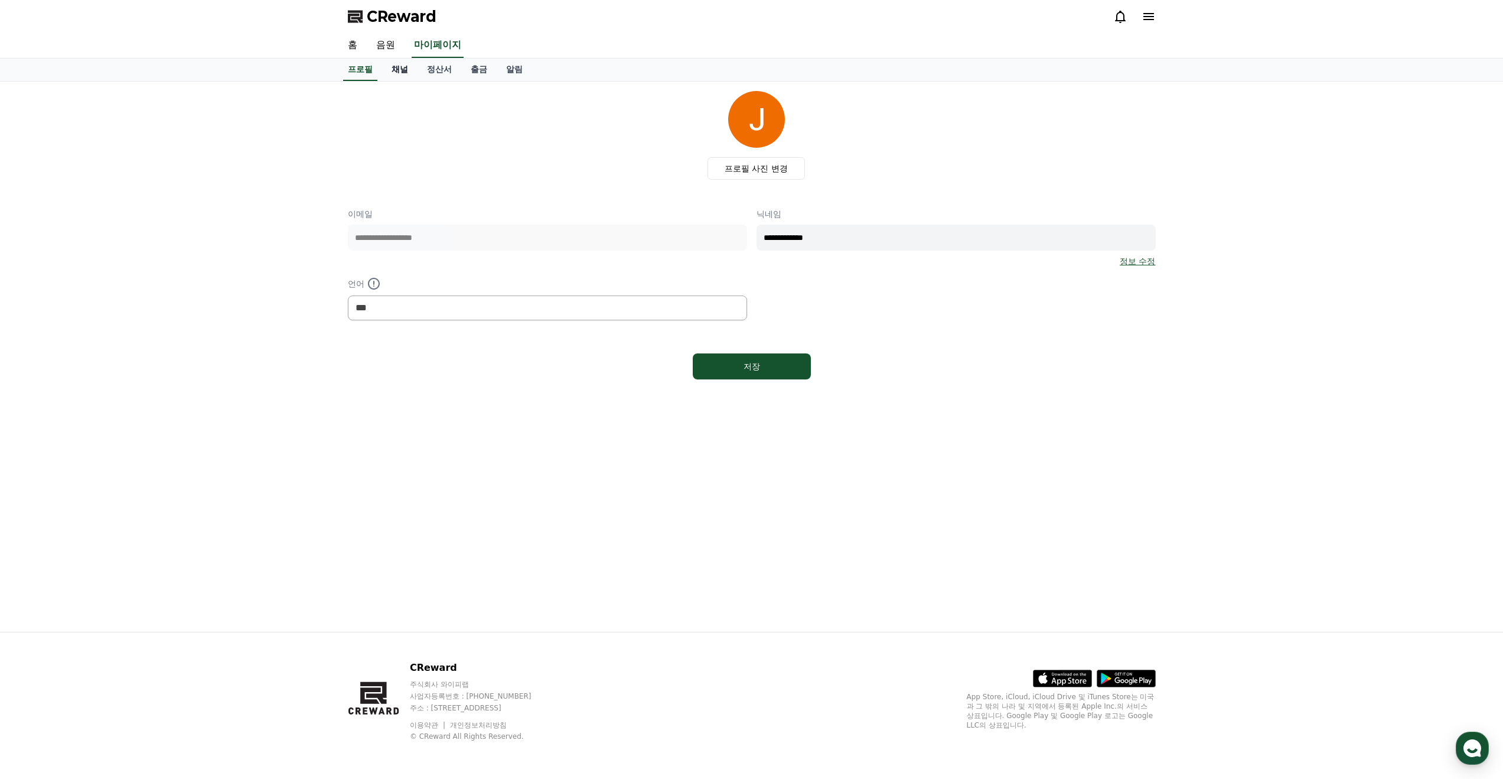
click at [405, 71] on link "채널" at bounding box center [399, 69] width 35 height 22
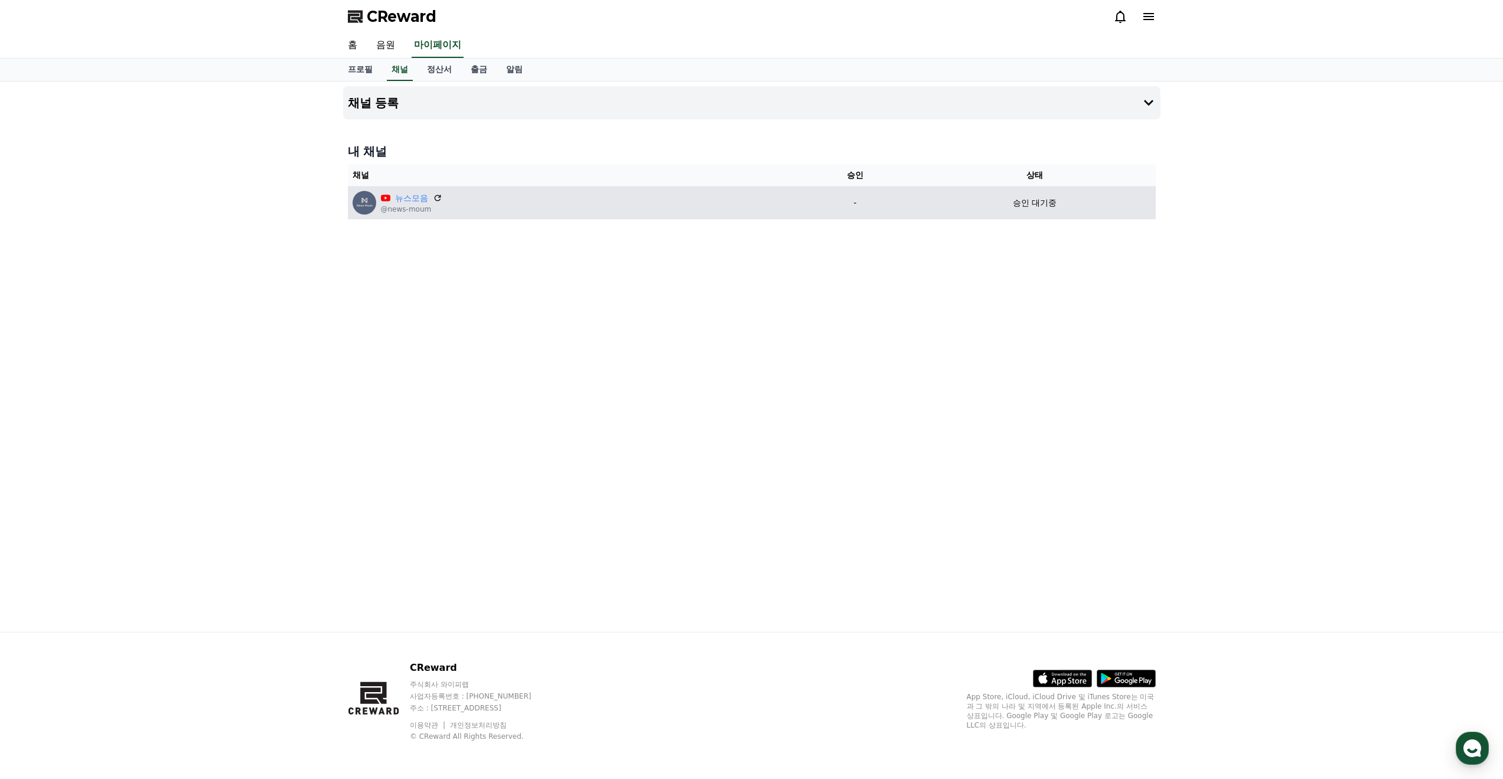
click at [1031, 209] on td "승인 대기중" at bounding box center [1035, 202] width 242 height 33
click at [1033, 204] on p "승인 대기중" at bounding box center [1035, 203] width 44 height 12
